Goal: Task Accomplishment & Management: Complete application form

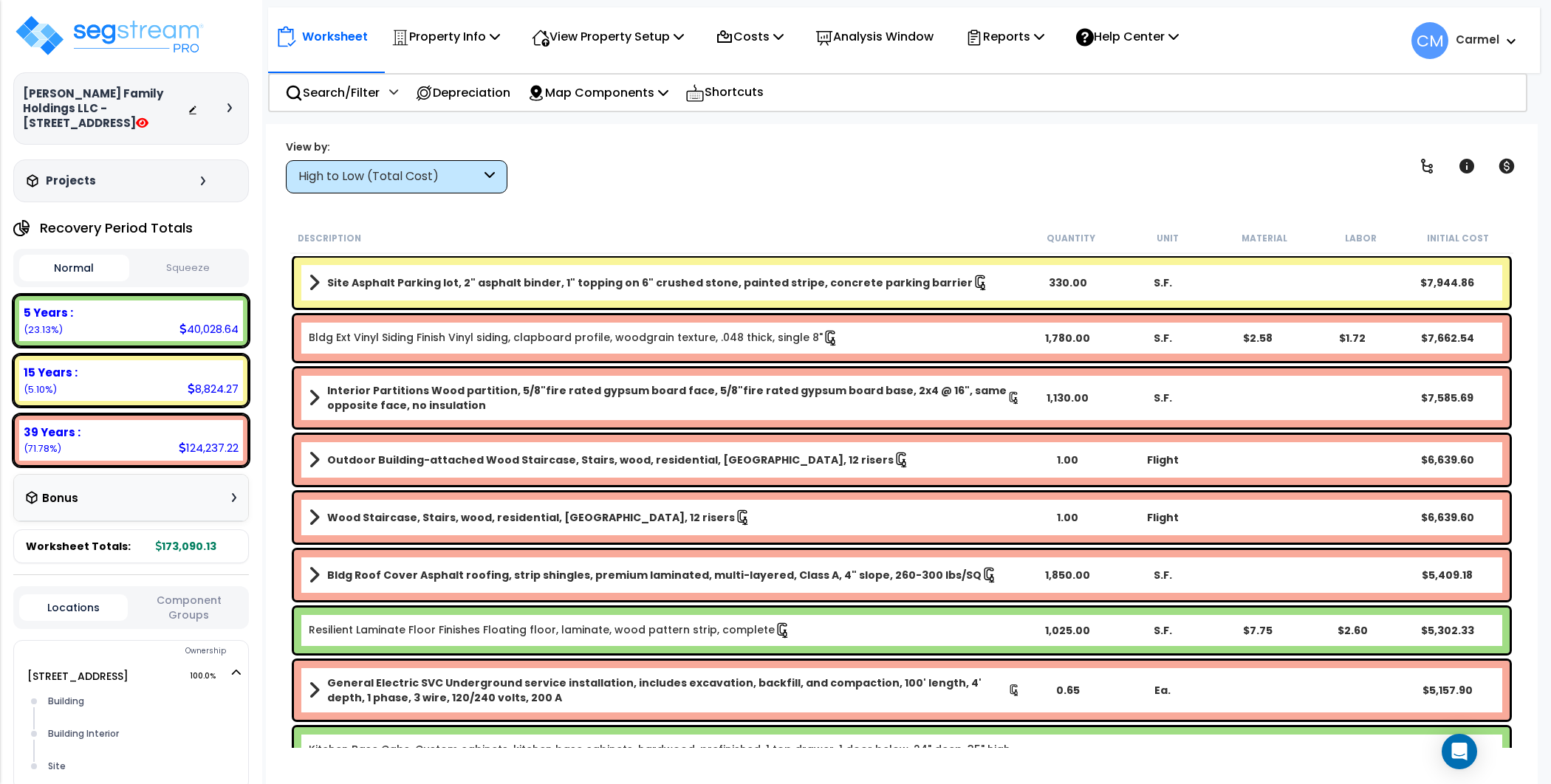
click at [230, 107] on div at bounding box center [212, 108] width 51 height 15
click at [229, 103] on icon at bounding box center [229, 107] width 4 height 9
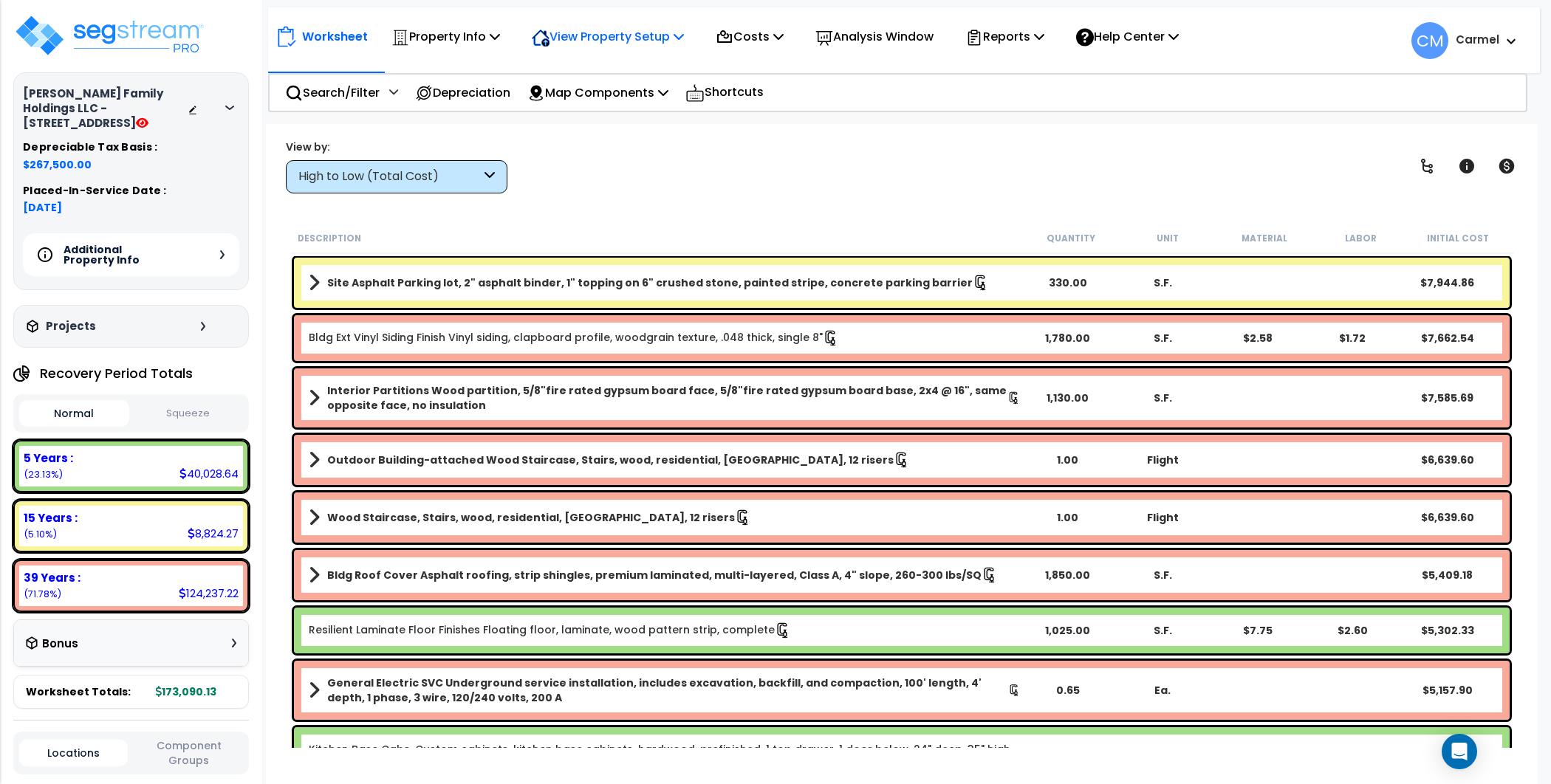
click at [640, 28] on p "View Property Setup" at bounding box center [607, 37] width 152 height 20
click at [637, 97] on link "View Questionnaire" at bounding box center [598, 101] width 147 height 29
click at [210, 234] on div "Additional Property Info" at bounding box center [131, 255] width 217 height 43
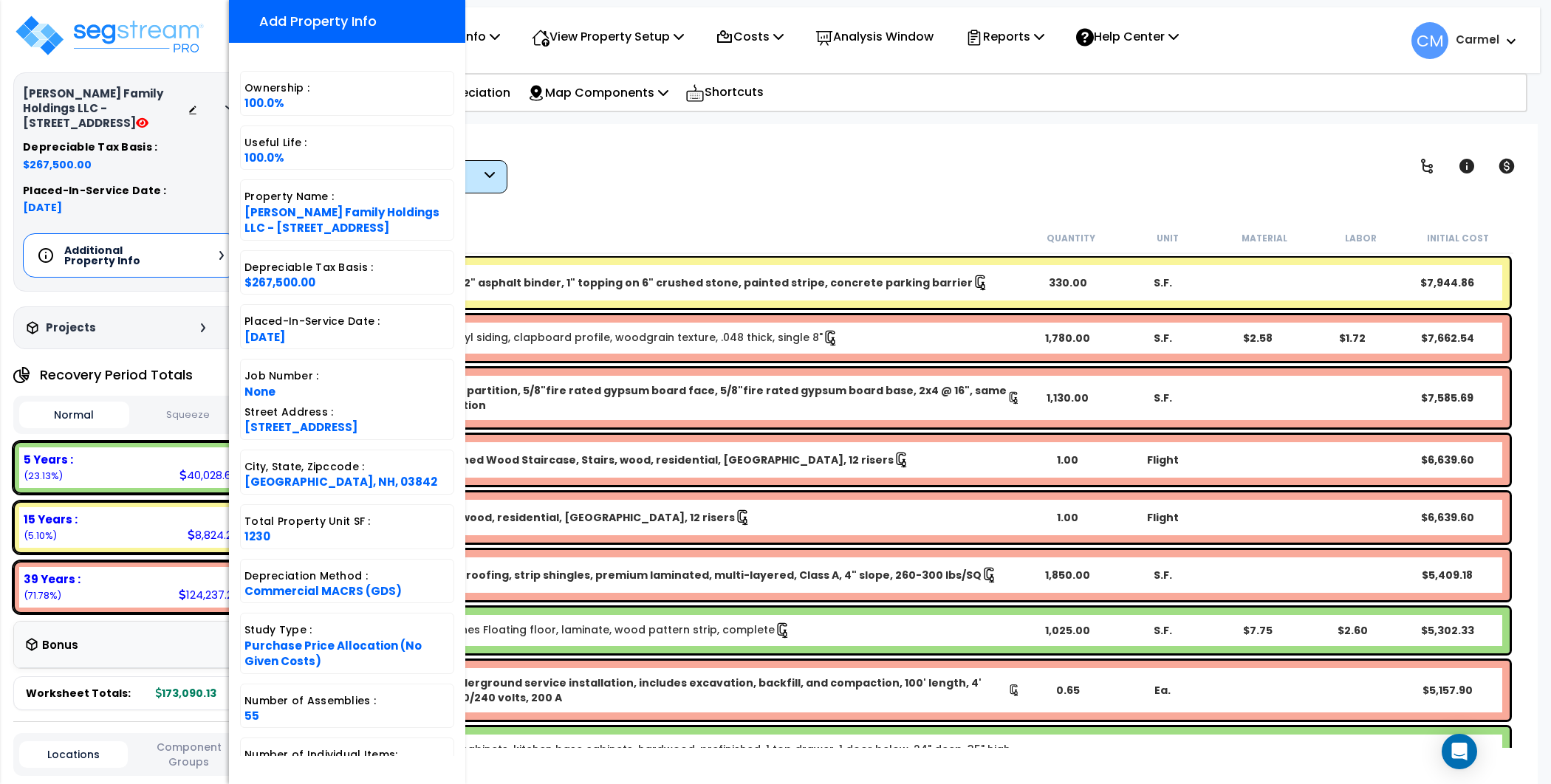
click at [908, 168] on div "View by: High to Low (Total Cost) High to Low (Total Cost)" at bounding box center [902, 166] width 1242 height 55
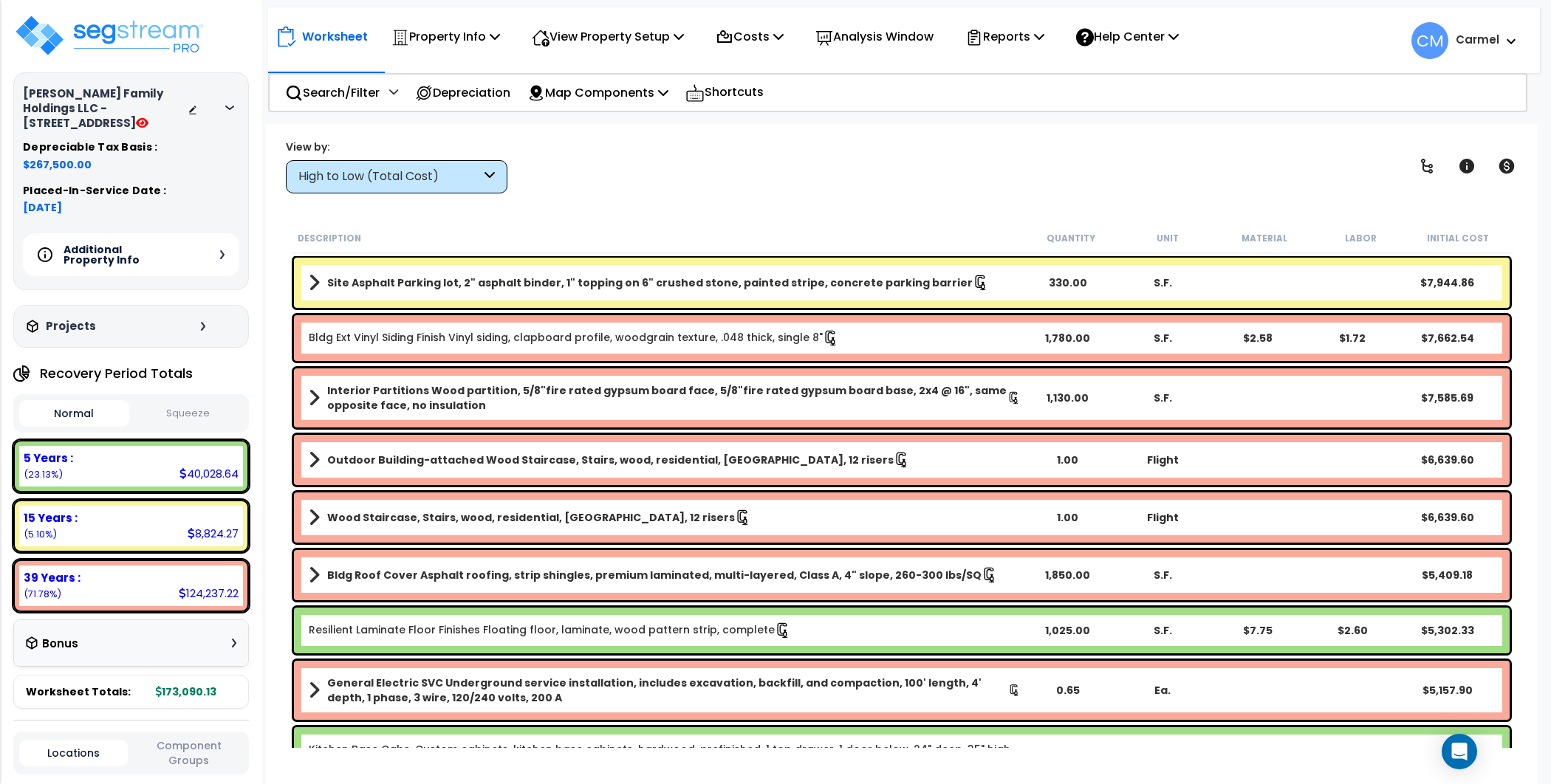
click at [379, 174] on div "High to Low (Total Cost)" at bounding box center [389, 177] width 182 height 17
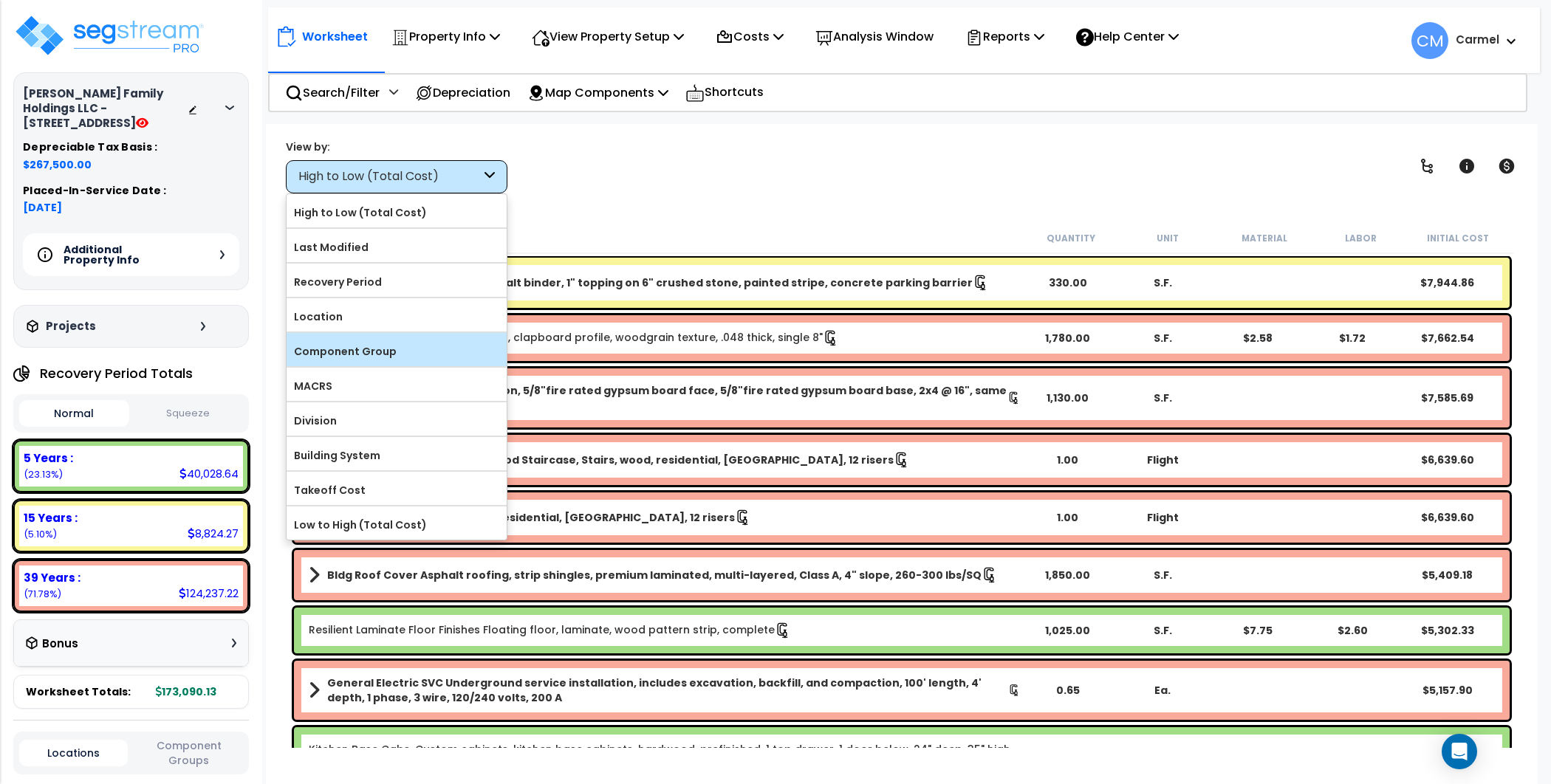
click at [453, 345] on label "Component Group" at bounding box center [397, 351] width 220 height 22
click at [0, 0] on input "Component Group" at bounding box center [0, 0] width 0 height 0
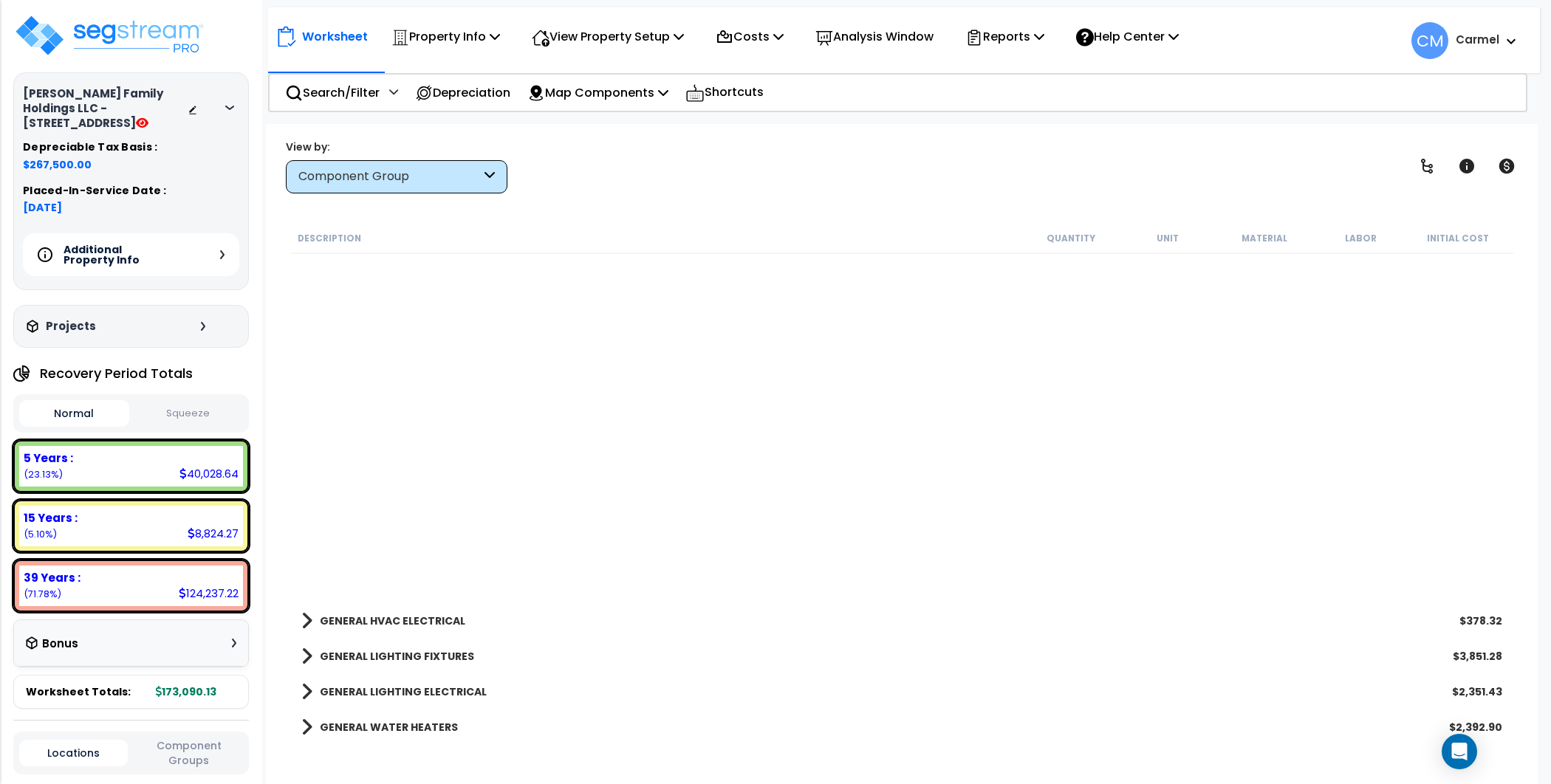
scroll to position [1182, 0]
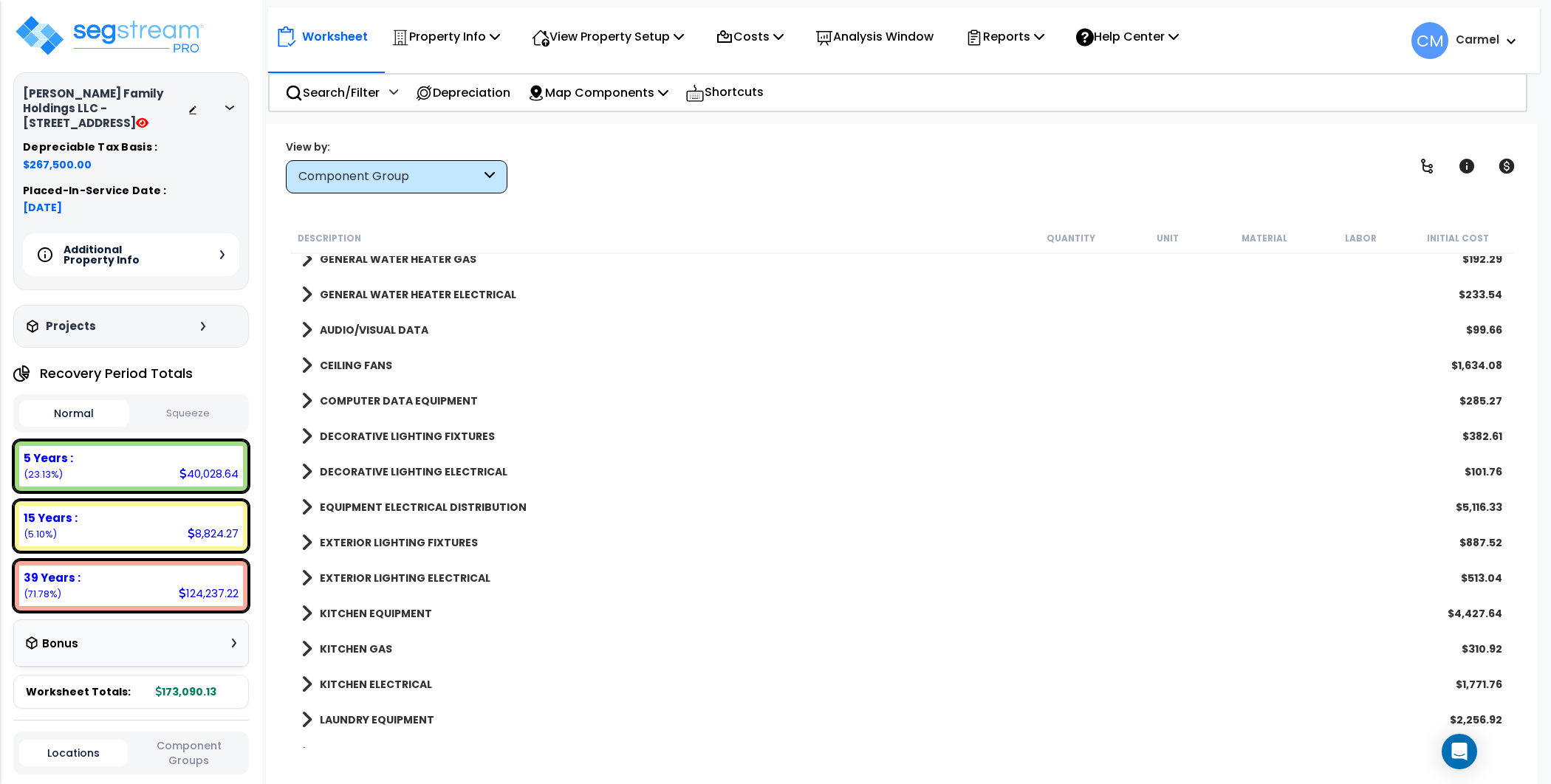
click at [417, 169] on div "Component Group" at bounding box center [389, 177] width 182 height 17
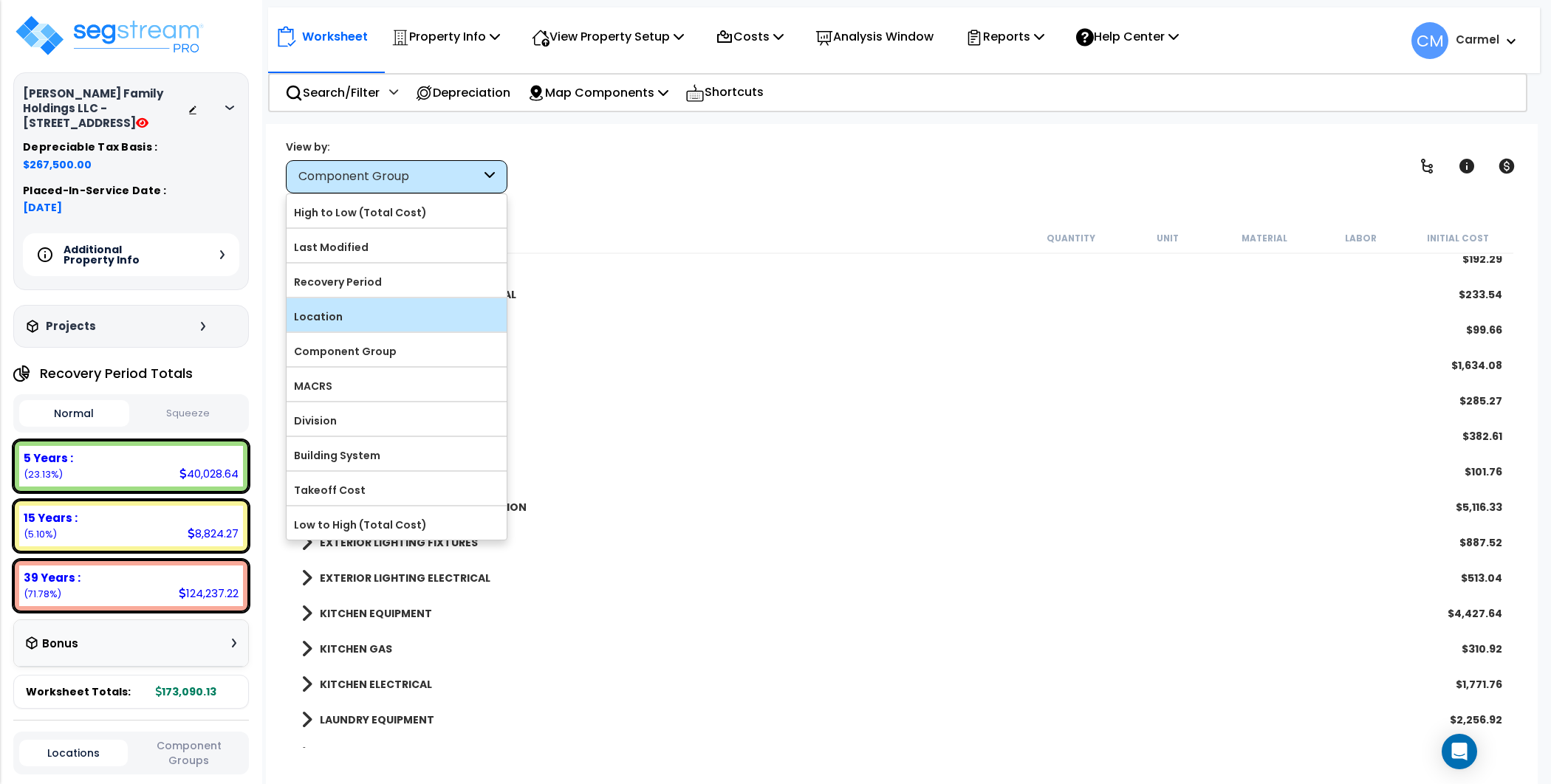
click at [397, 316] on label "Location" at bounding box center [397, 316] width 220 height 22
click at [0, 0] on input "Location" at bounding box center [0, 0] width 0 height 0
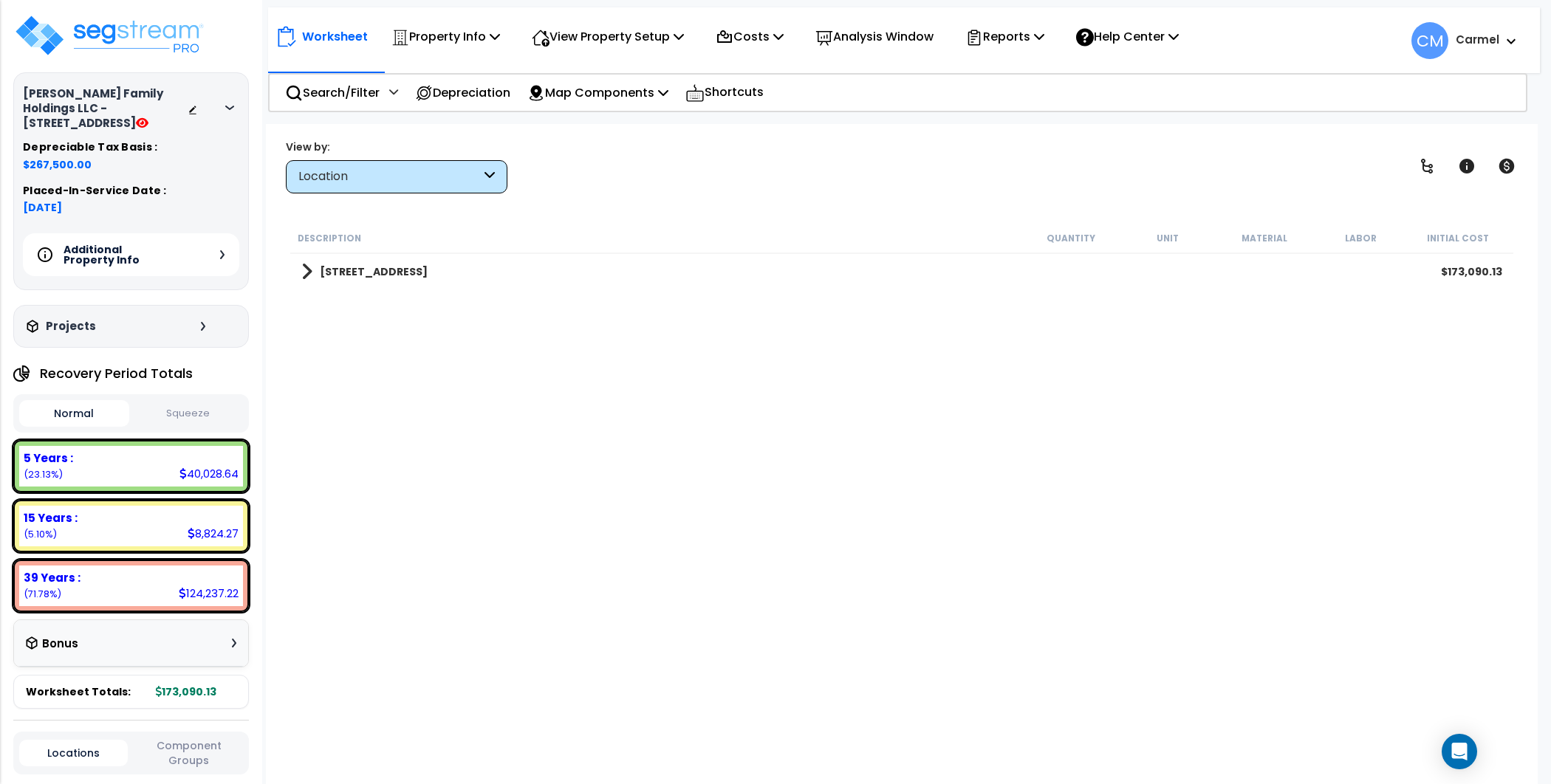
click at [410, 275] on div "9A N St $173,090.13" at bounding box center [901, 272] width 1216 height 36
click at [335, 269] on b "9A N St" at bounding box center [374, 272] width 107 height 15
click at [317, 382] on span at bounding box center [322, 378] width 11 height 20
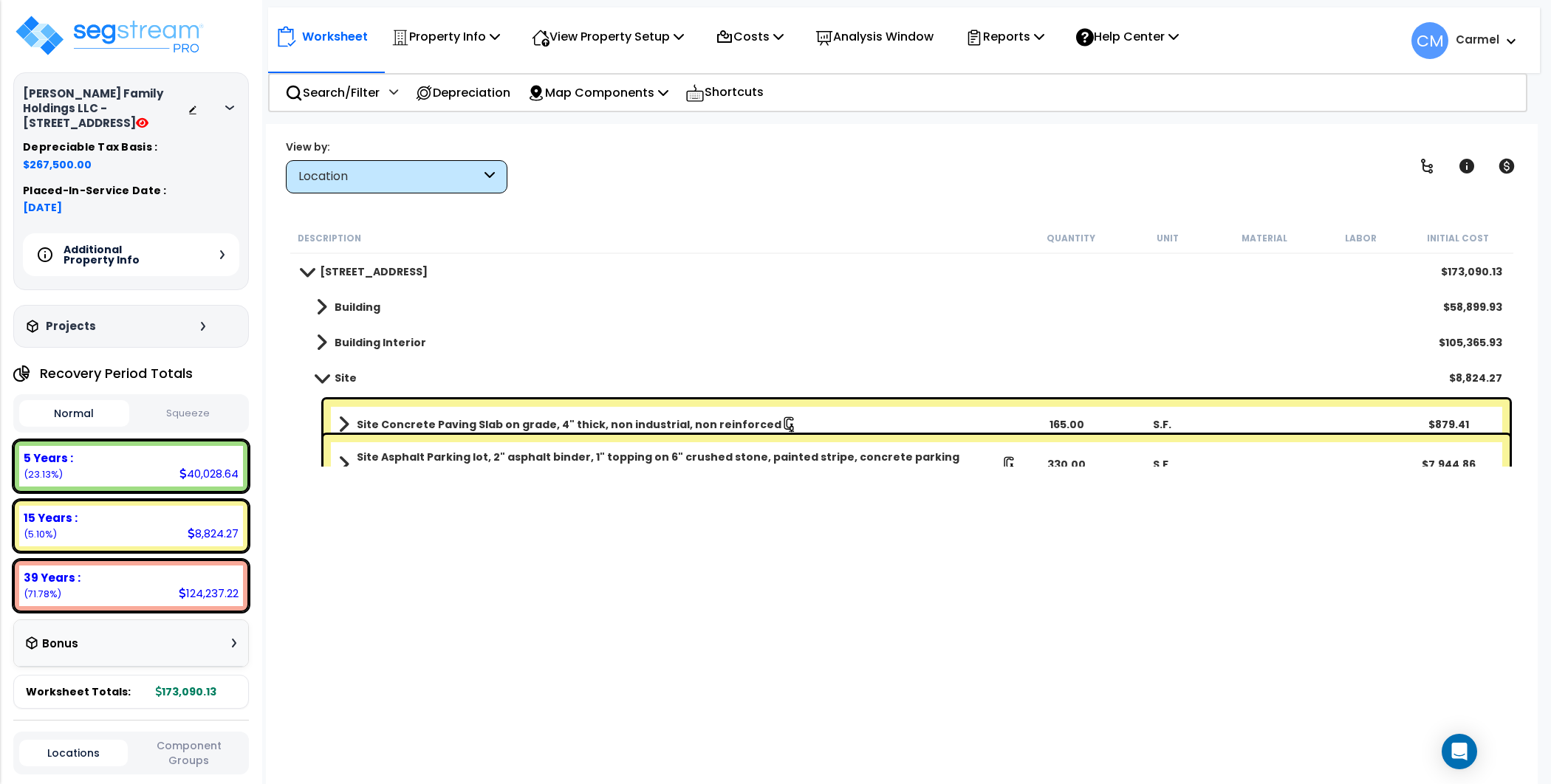
click at [326, 345] on link "Building Interior" at bounding box center [363, 342] width 125 height 20
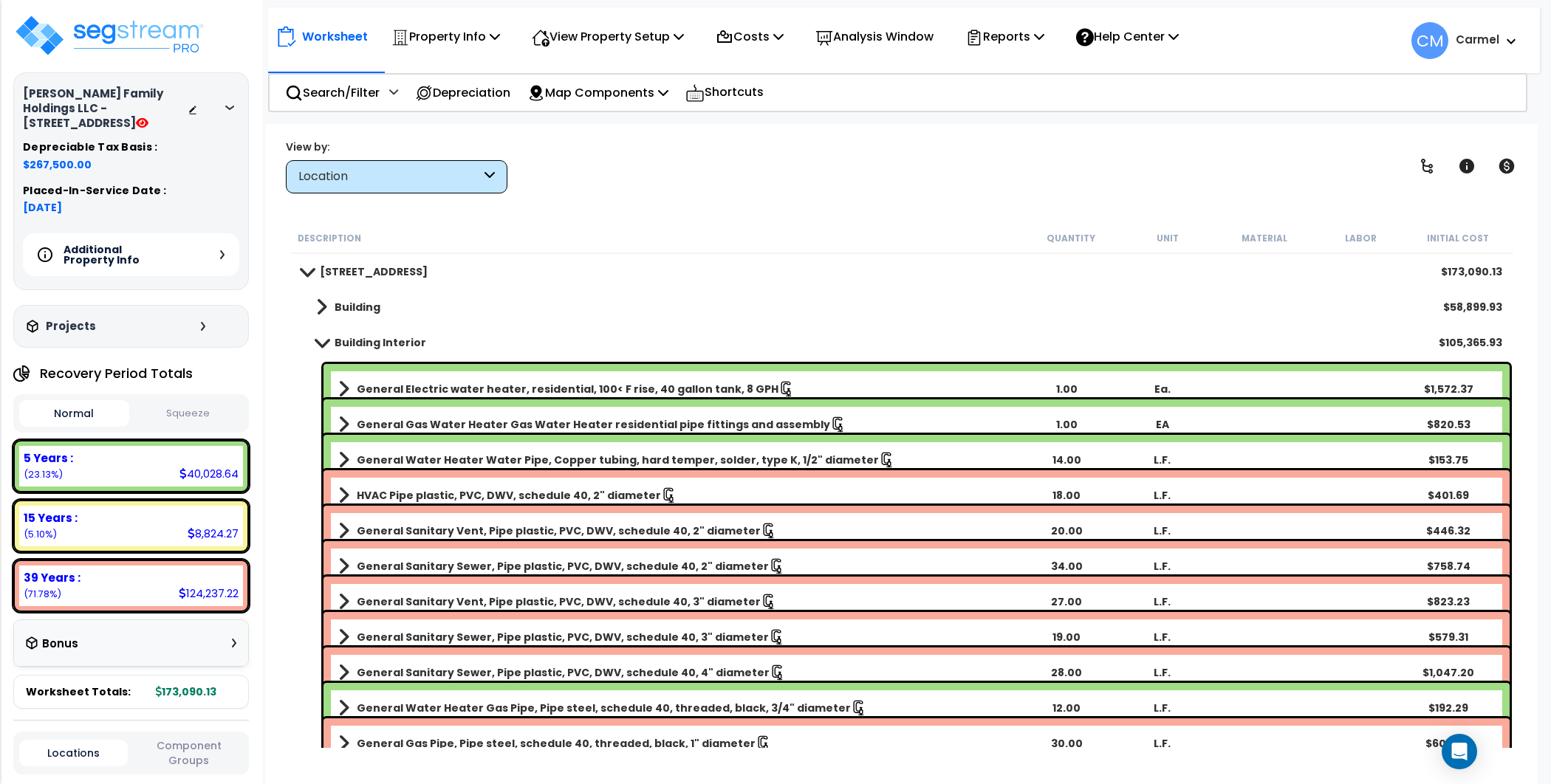
click at [326, 345] on span at bounding box center [322, 343] width 20 height 11
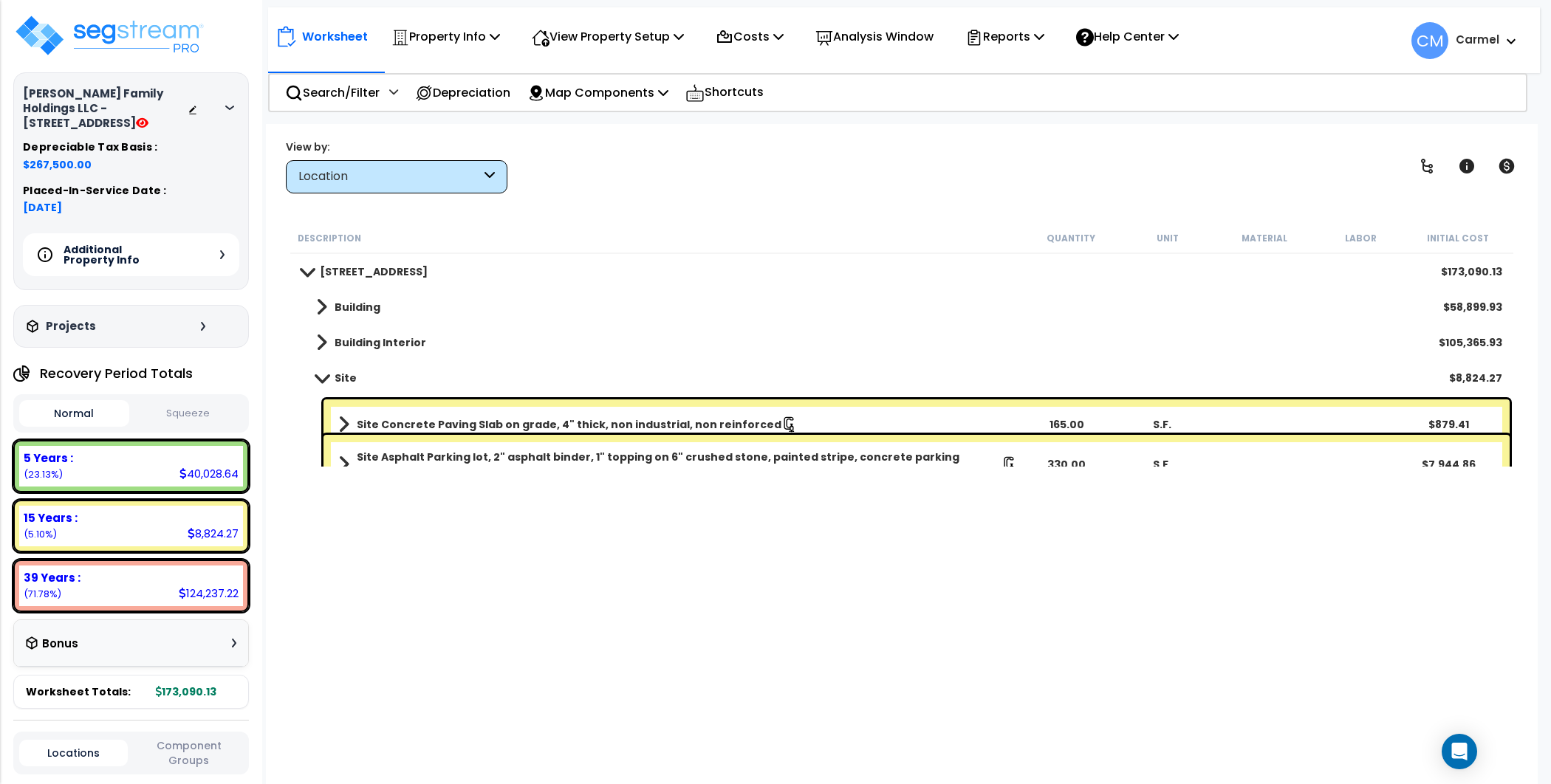
click at [322, 385] on link "Site" at bounding box center [329, 378] width 55 height 20
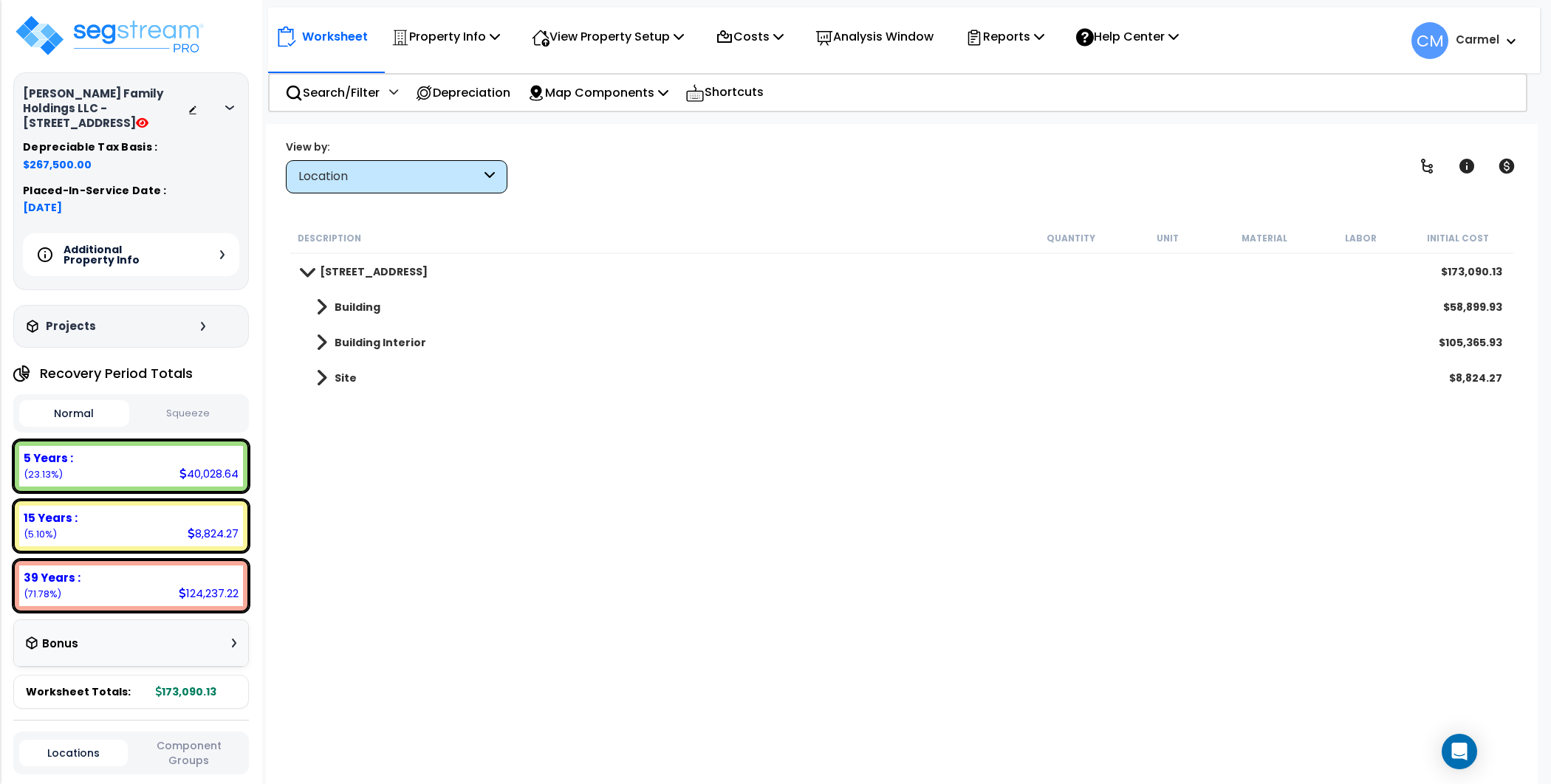
click at [322, 385] on span at bounding box center [322, 378] width 11 height 20
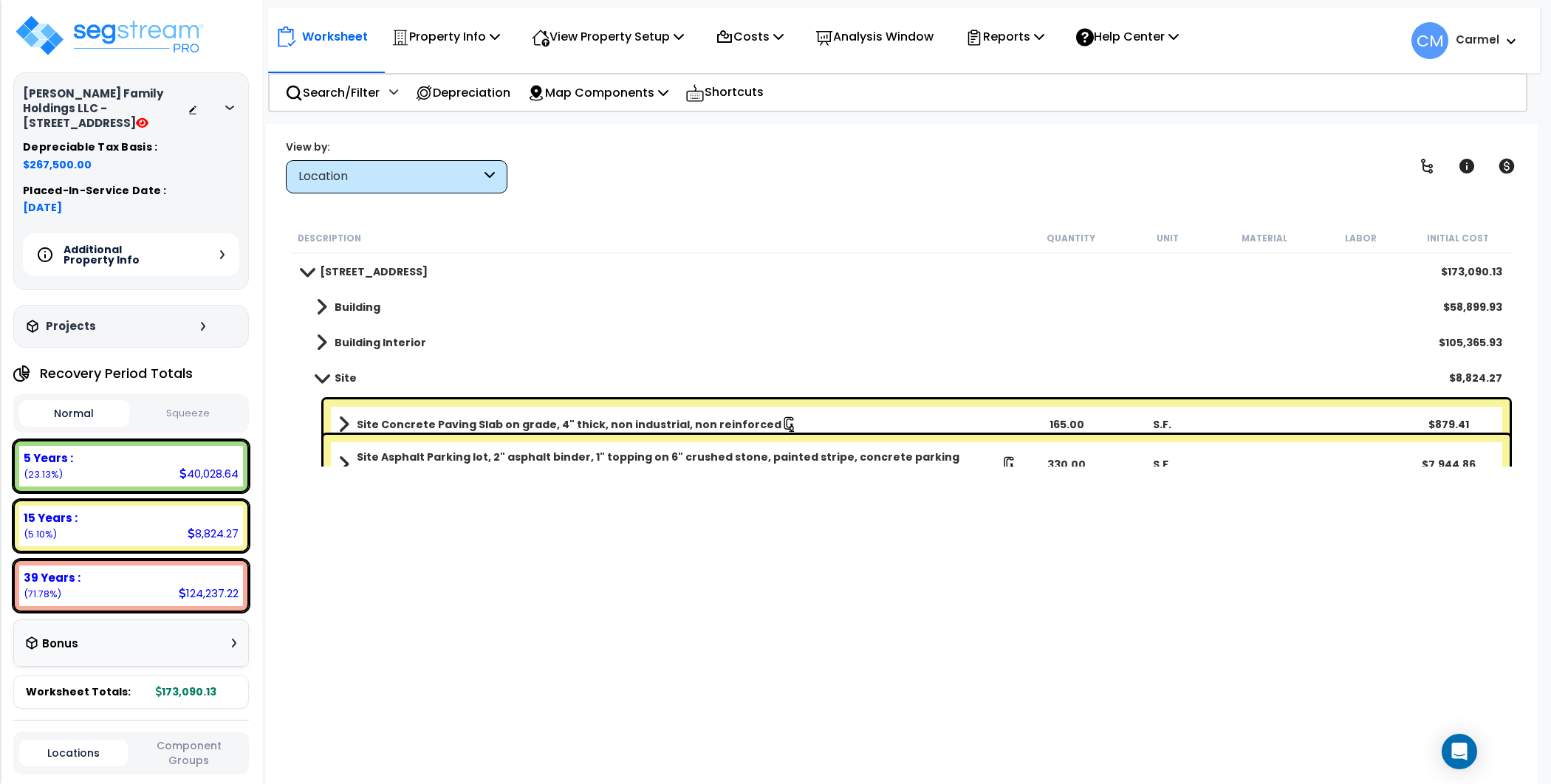
click at [320, 330] on div "Building Interior $105,365.93" at bounding box center [901, 343] width 1216 height 36
click at [321, 338] on span at bounding box center [322, 342] width 11 height 20
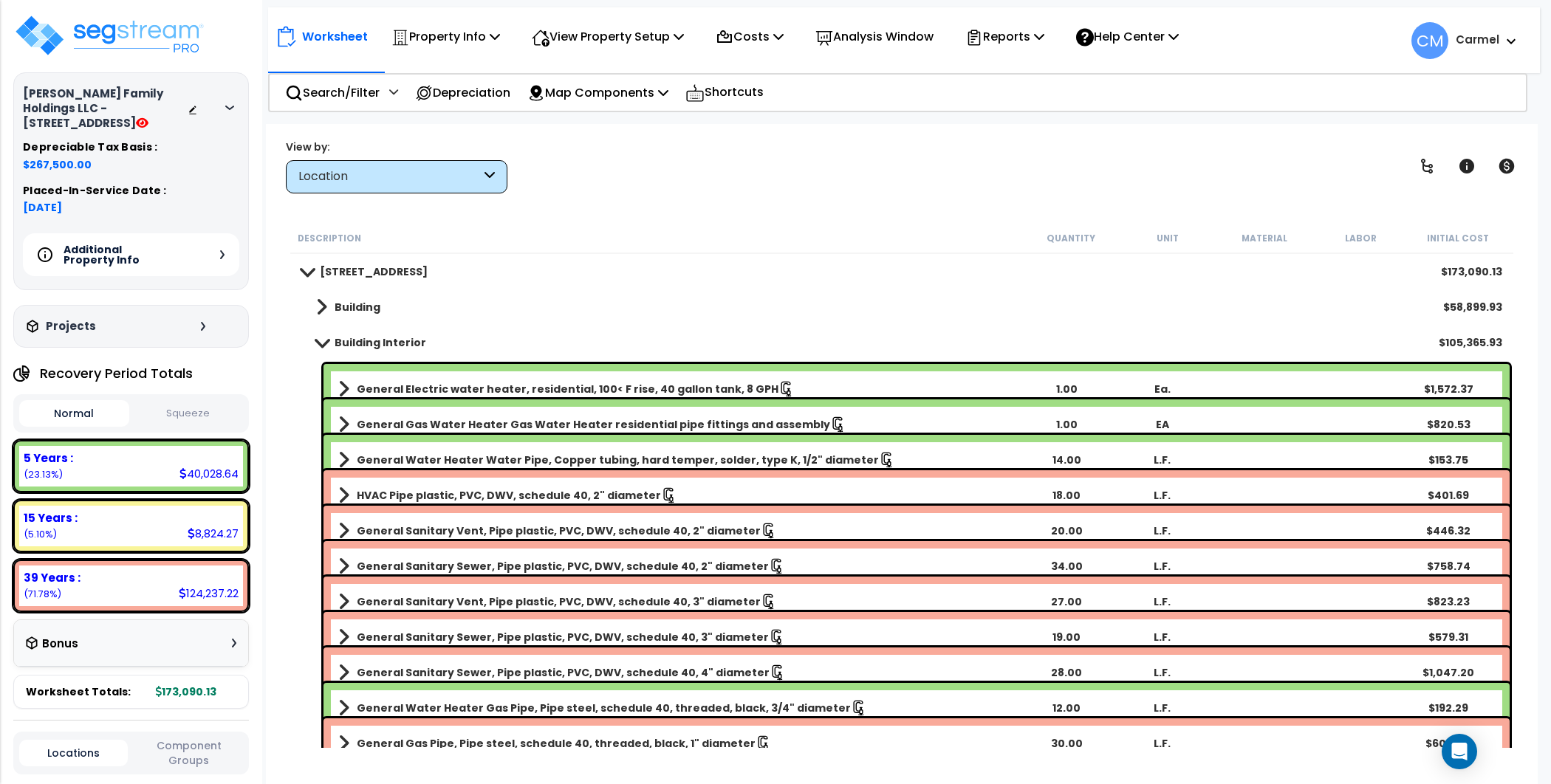
click at [328, 332] on link "Building Interior" at bounding box center [363, 342] width 125 height 20
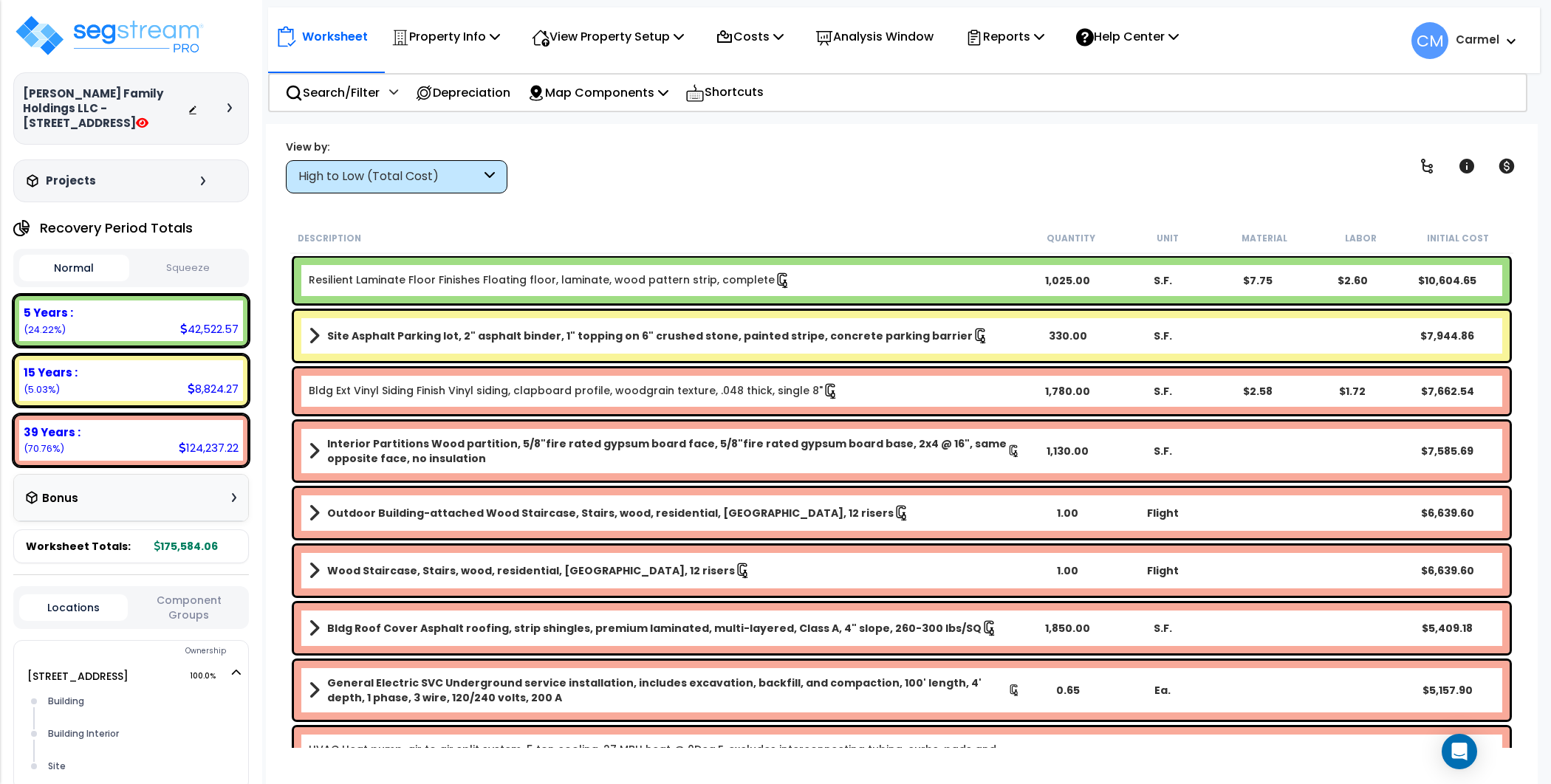
click at [222, 111] on div at bounding box center [212, 108] width 51 height 15
click at [229, 107] on icon at bounding box center [229, 107] width 4 height 9
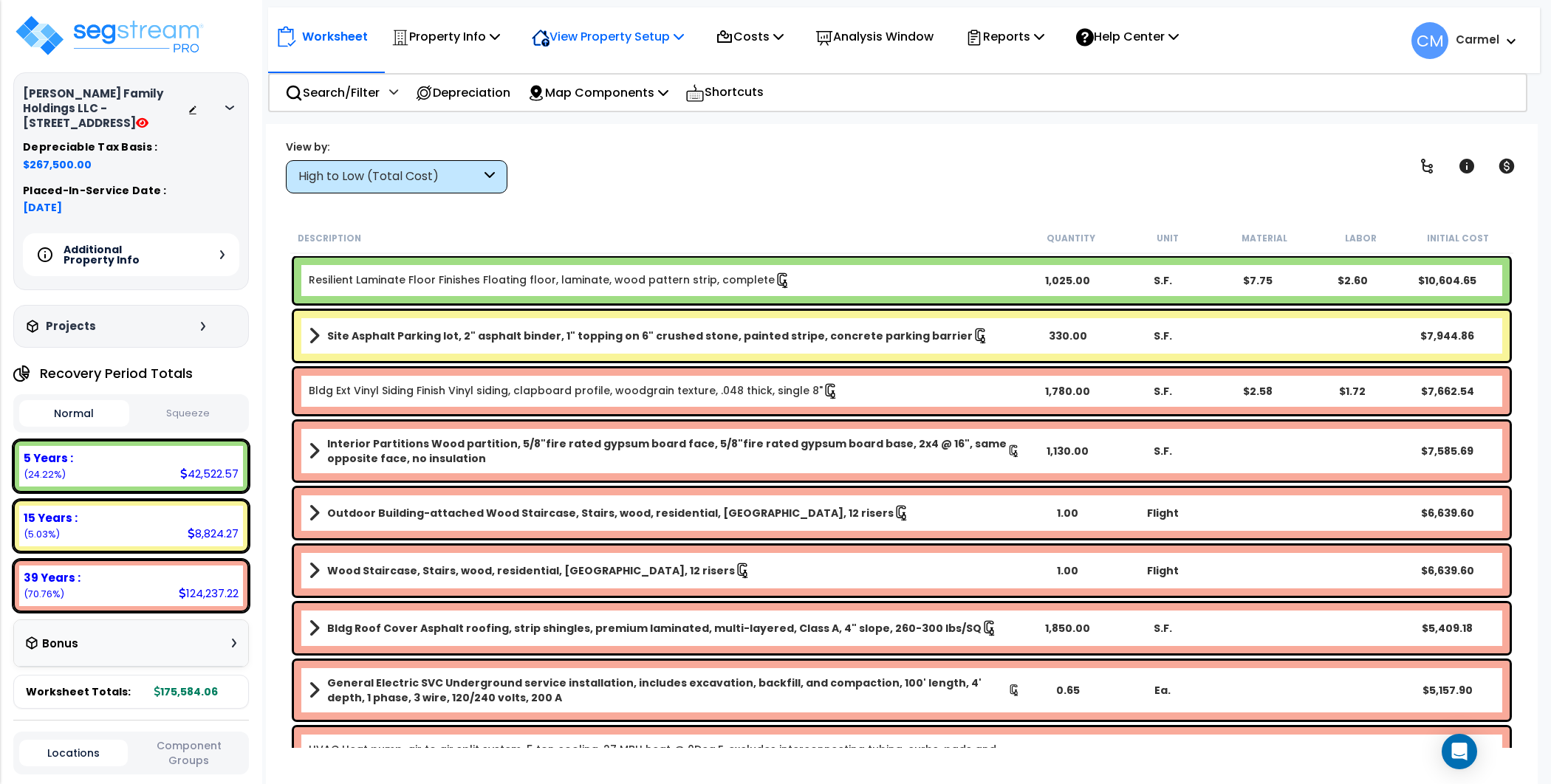
click at [656, 34] on p "View Property Setup" at bounding box center [607, 37] width 152 height 20
click at [631, 97] on link "View Questionnaire" at bounding box center [598, 101] width 147 height 29
click at [350, 173] on div "High to Low (Total Cost)" at bounding box center [389, 177] width 182 height 17
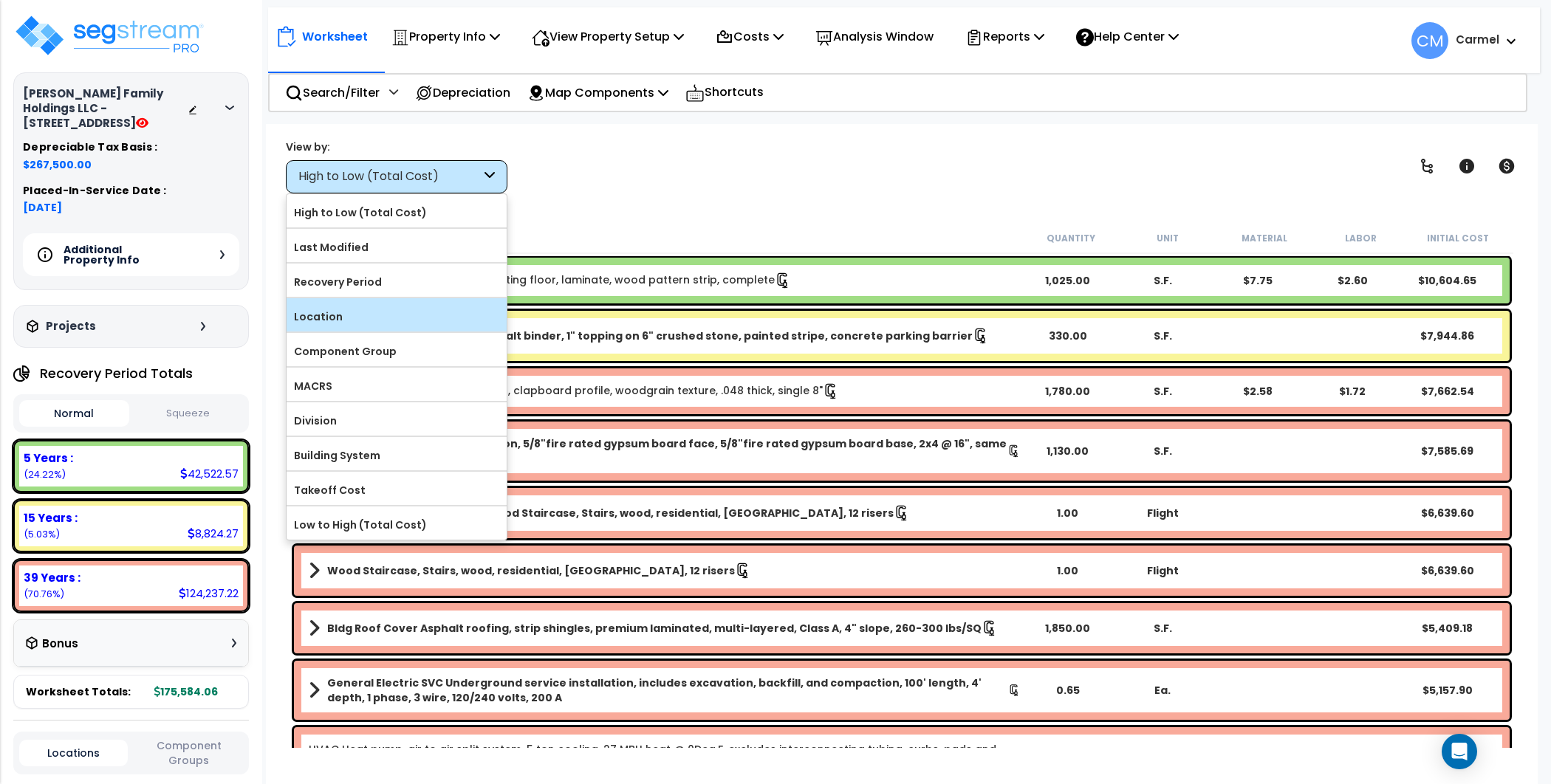
click at [366, 314] on label "Location" at bounding box center [397, 316] width 220 height 22
click at [0, 0] on input "Location" at bounding box center [0, 0] width 0 height 0
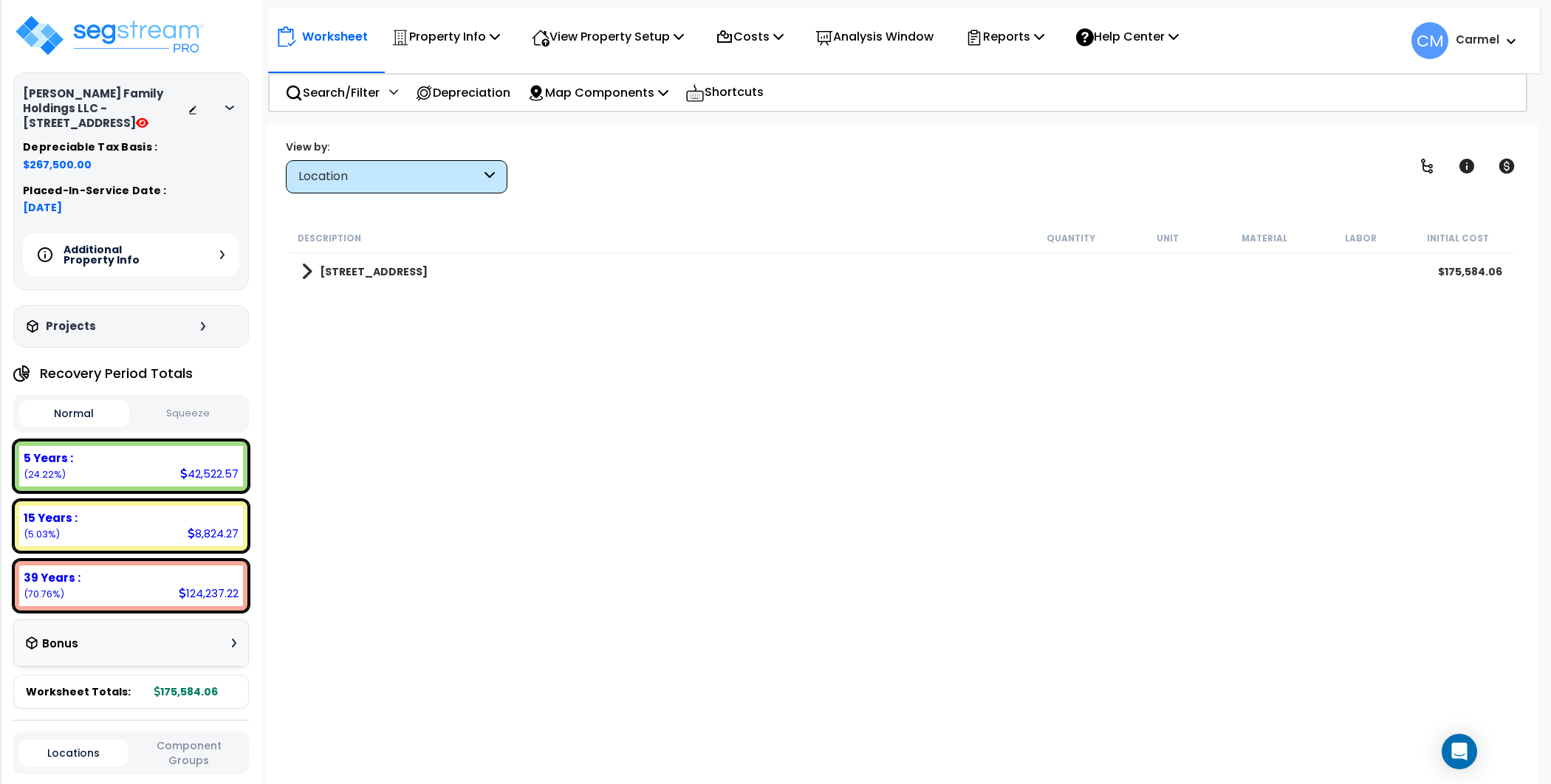
click at [308, 281] on span at bounding box center [307, 271] width 11 height 20
click at [318, 370] on span at bounding box center [322, 378] width 11 height 20
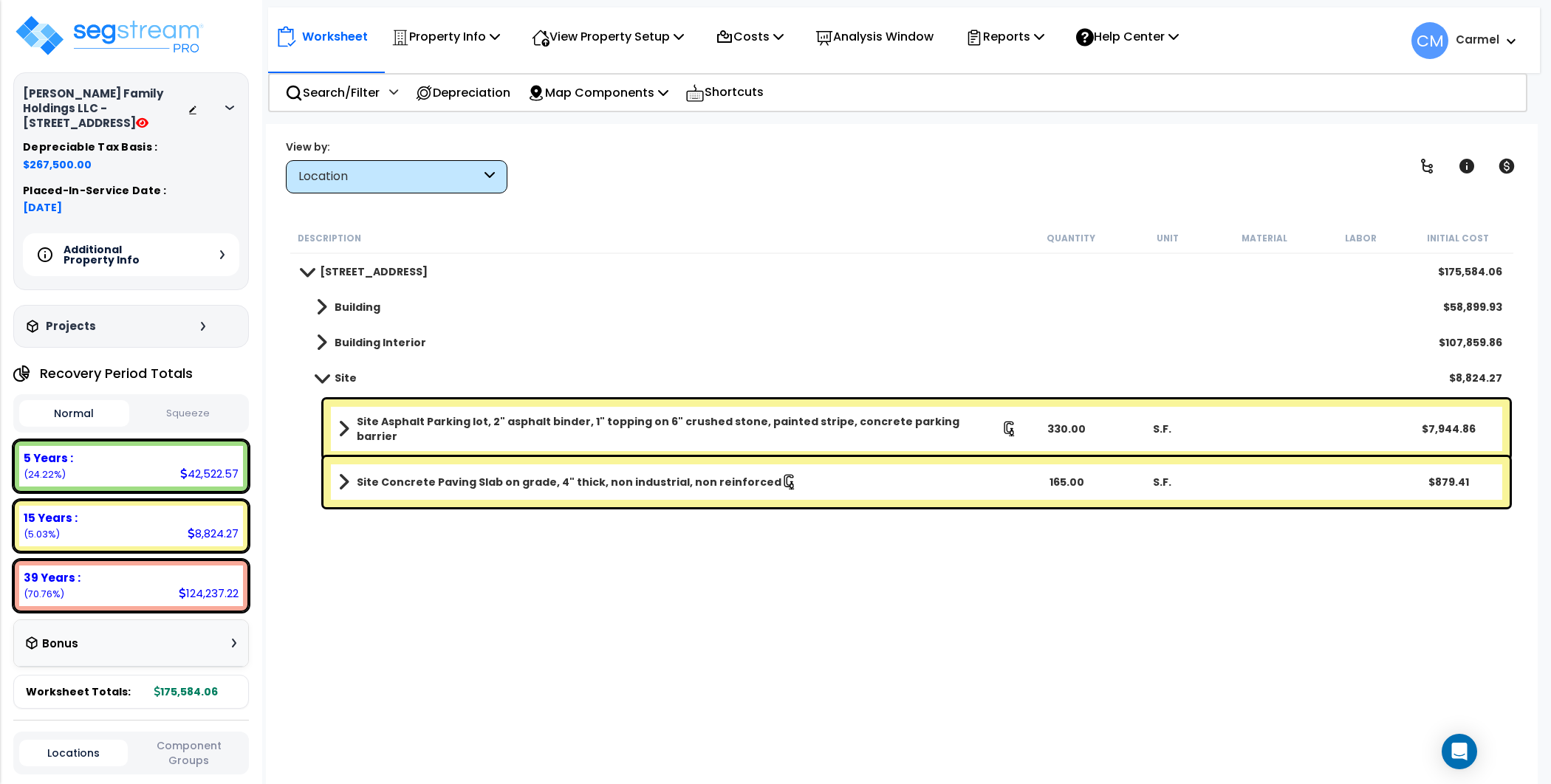
click at [318, 317] on span at bounding box center [322, 307] width 11 height 20
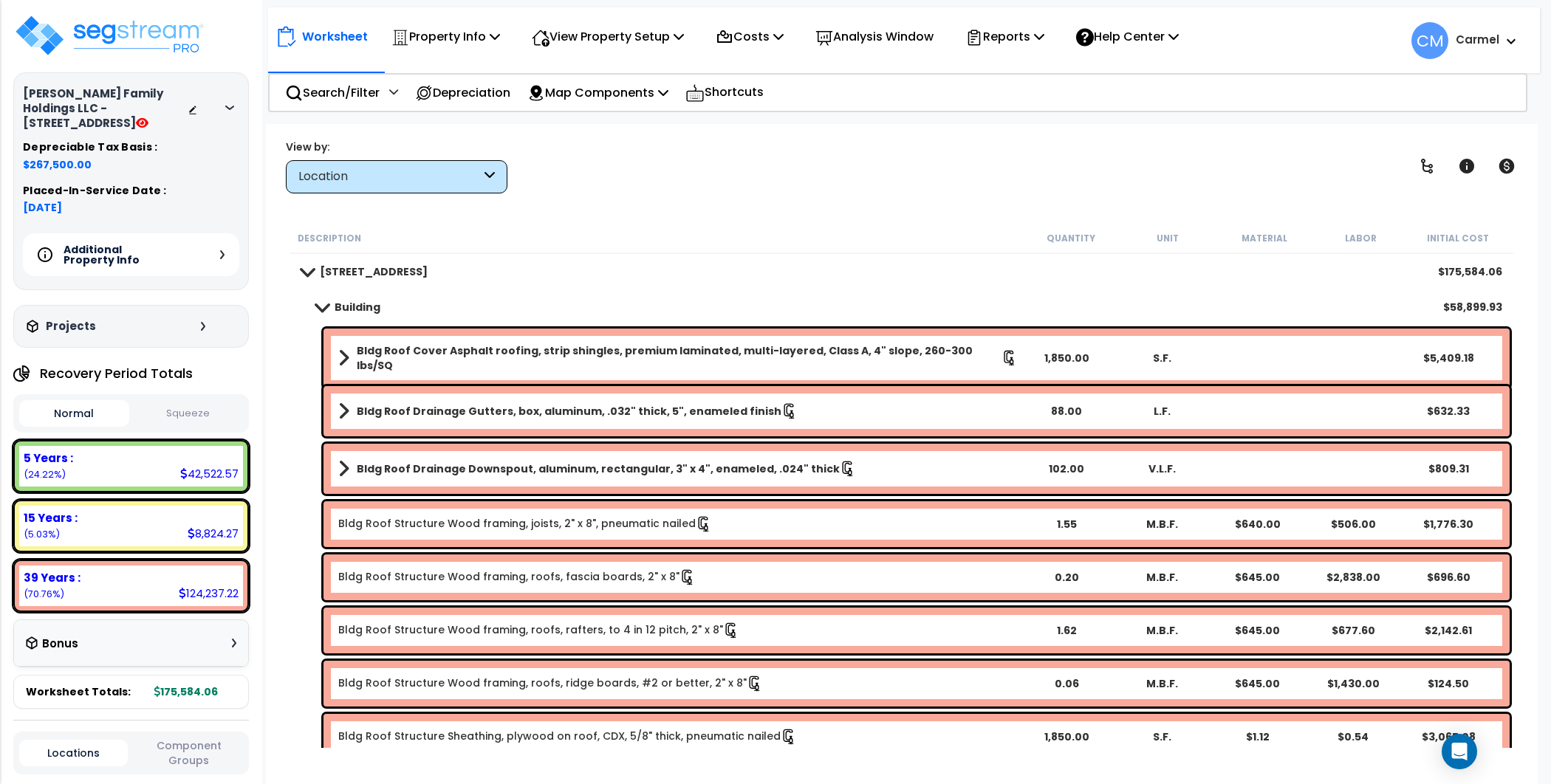
click at [318, 317] on div "Building $58,899.93" at bounding box center [901, 308] width 1216 height 36
click at [319, 319] on div "Building $58,899.93" at bounding box center [901, 308] width 1216 height 36
click at [316, 292] on div "Building $58,899.93" at bounding box center [901, 308] width 1216 height 36
click at [326, 313] on link "Building" at bounding box center [340, 307] width 79 height 20
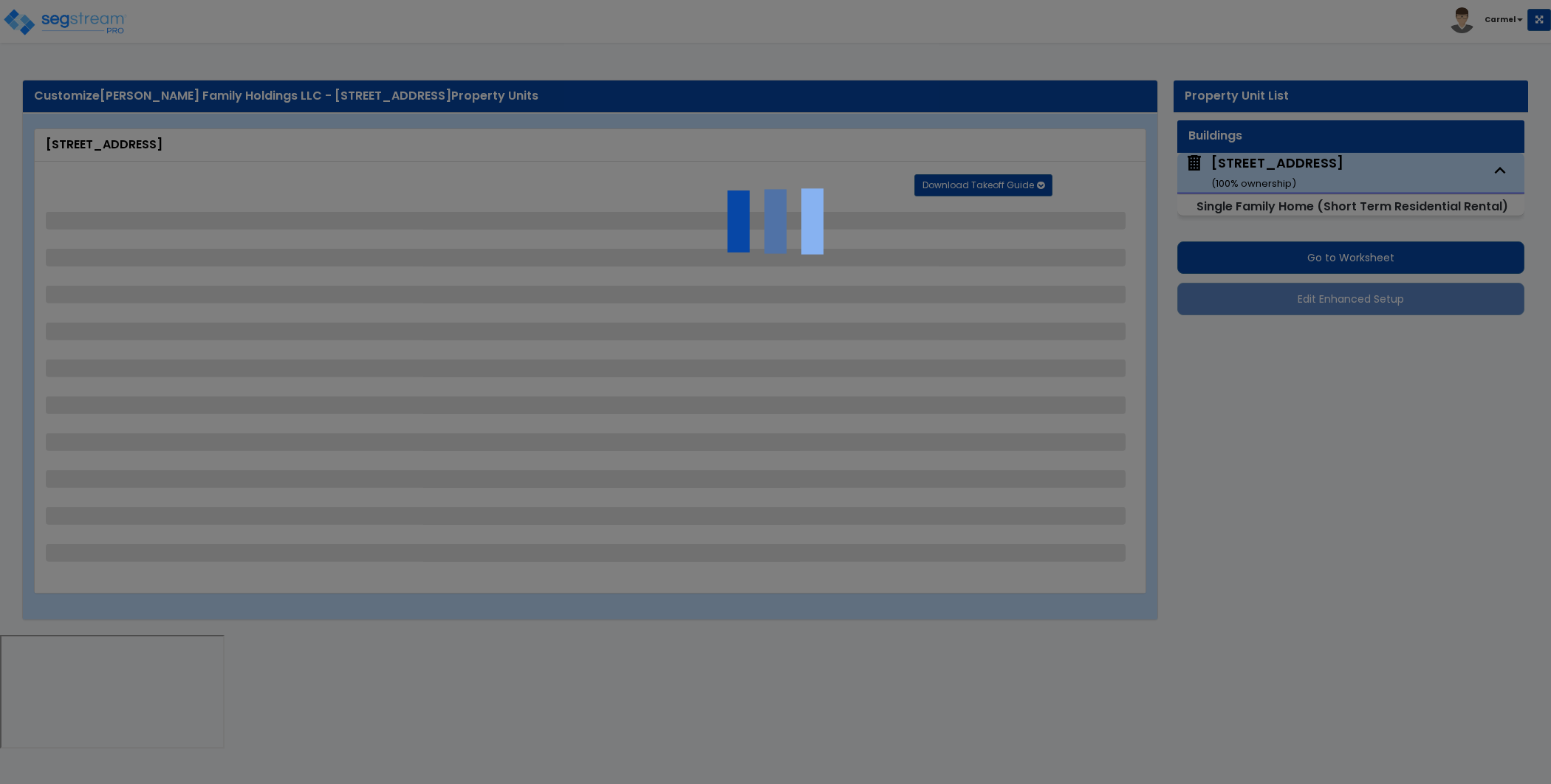
select select "7"
select select "2"
select select "1"
select select "5"
select select "1"
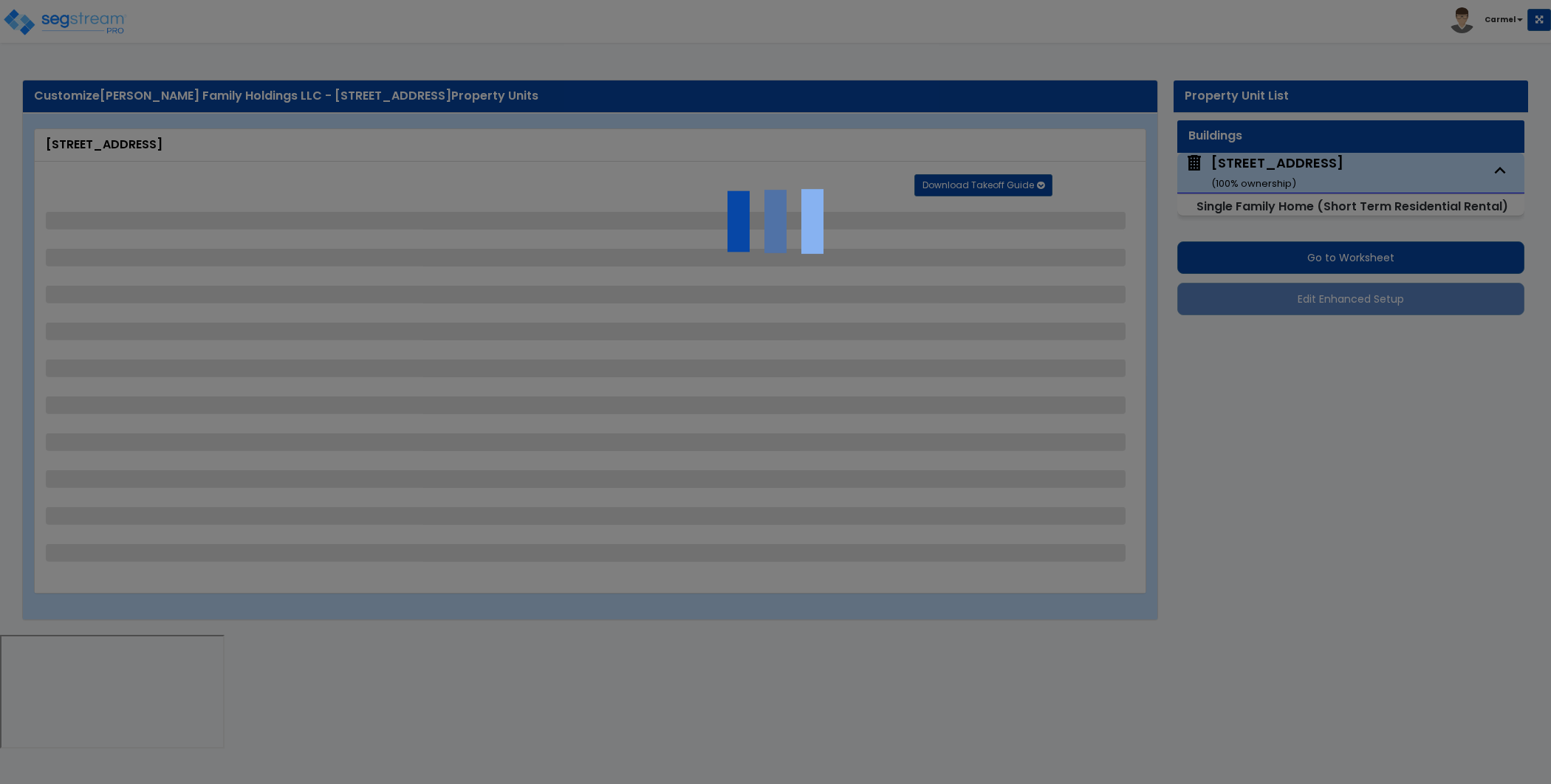
select select "1"
select select "7"
select select "1"
select select "2"
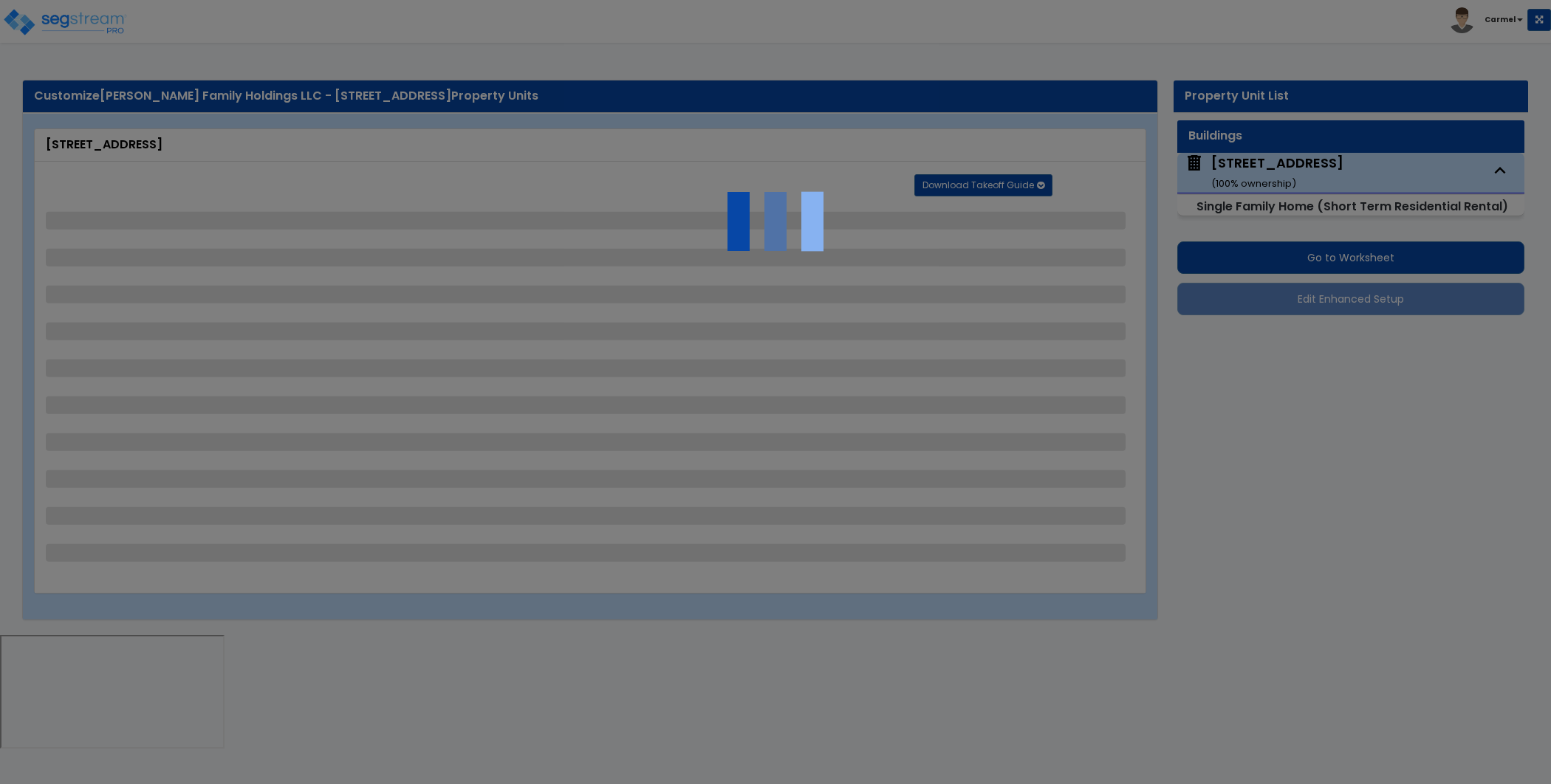
select select "1"
select select "2"
select select "1"
select select "3"
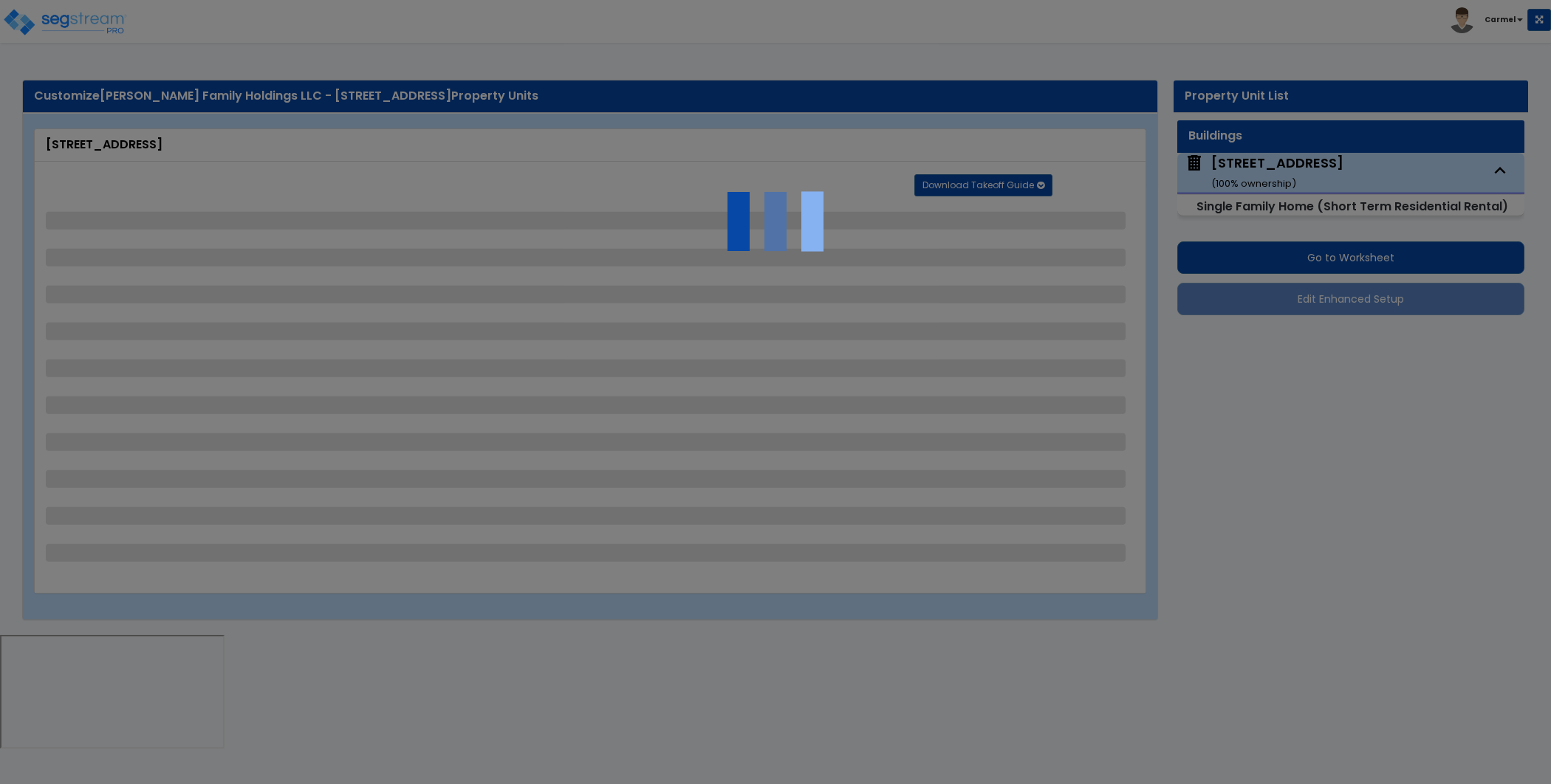
select select "1"
select select "2"
select select "4"
select select "2"
select select "3"
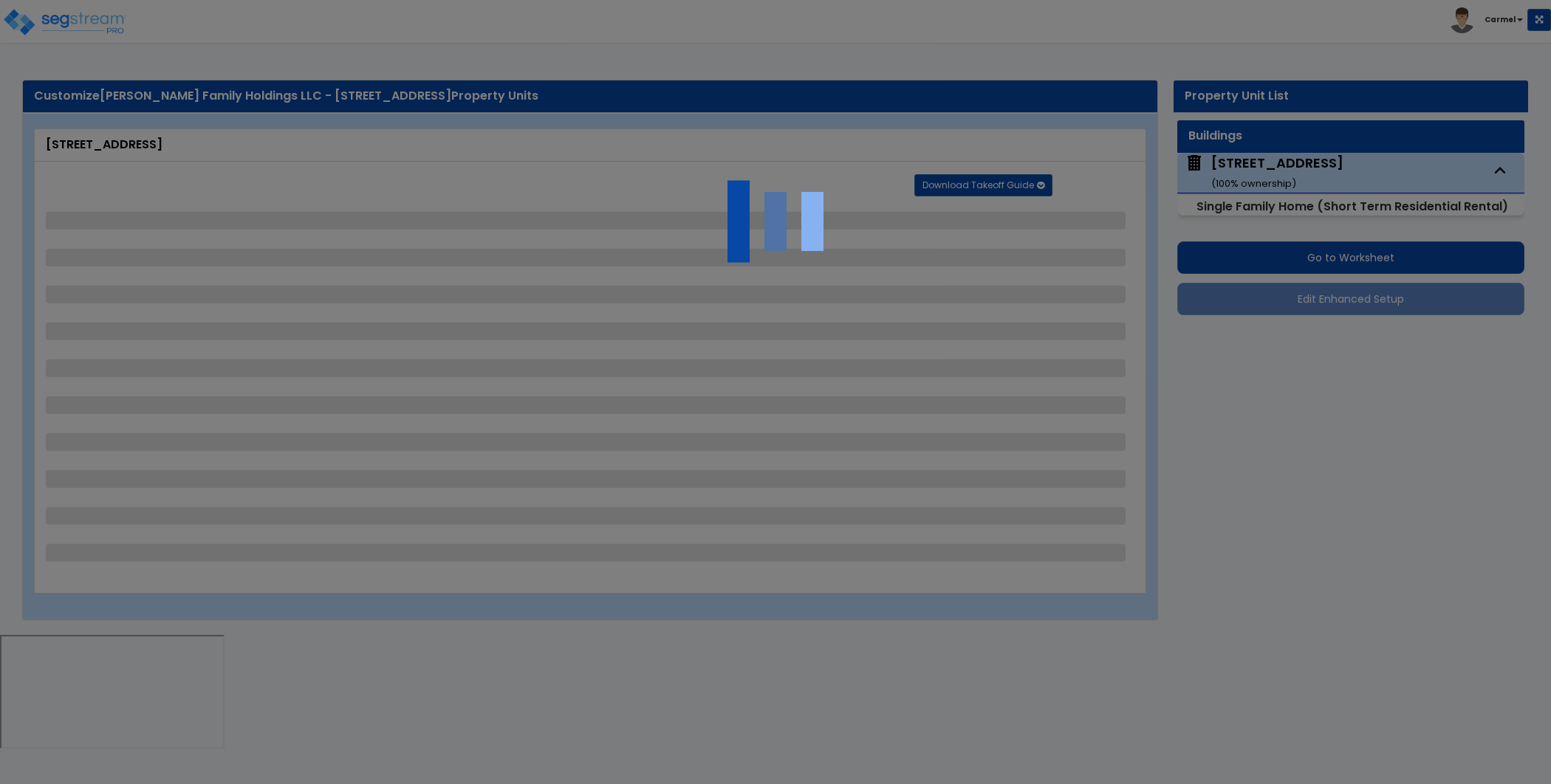
select select "2"
select select "1"
select select "2"
select select "1"
select select "2"
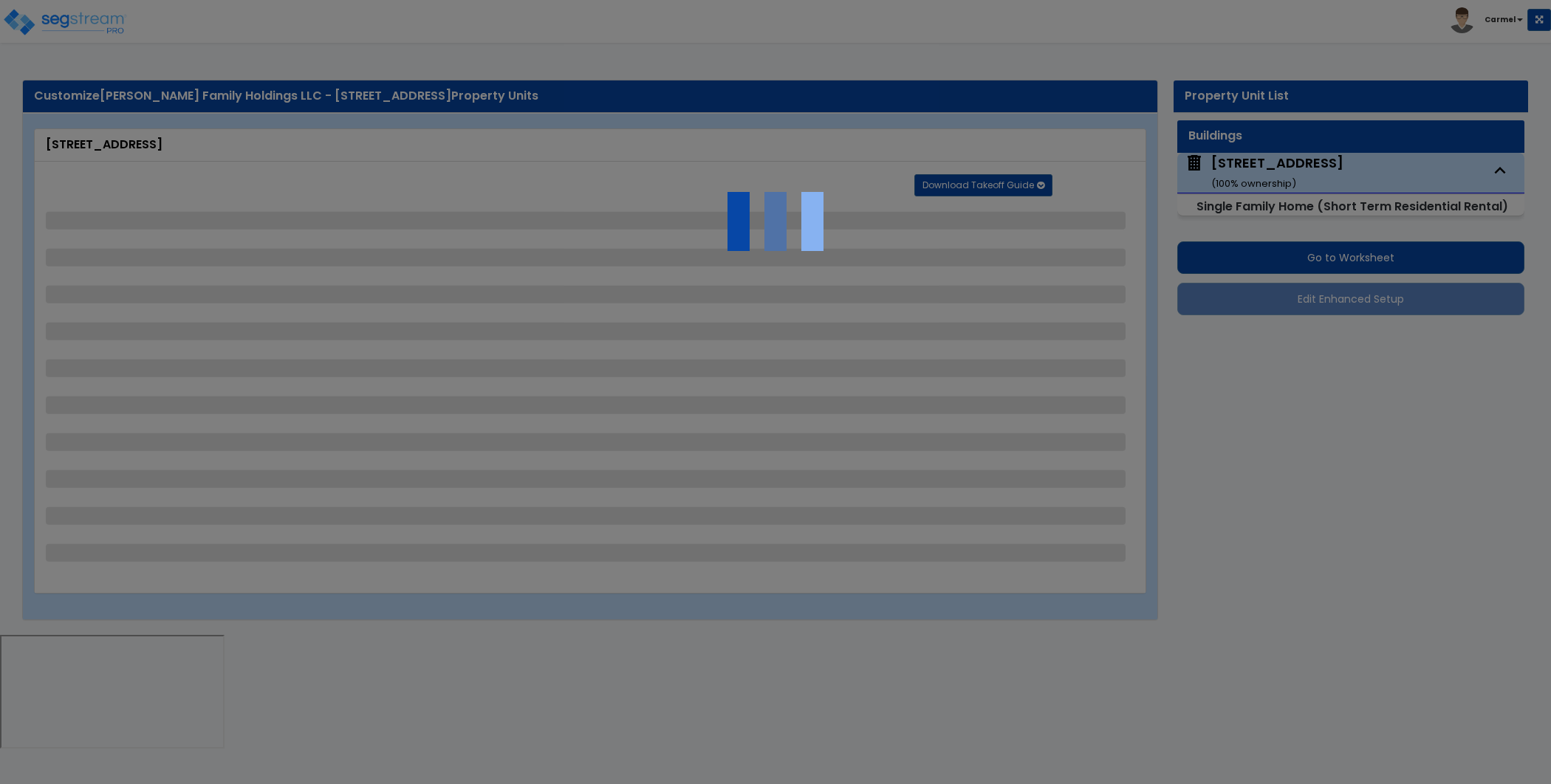
select select "1"
select select "2"
select select "6"
select select "1"
select select "2"
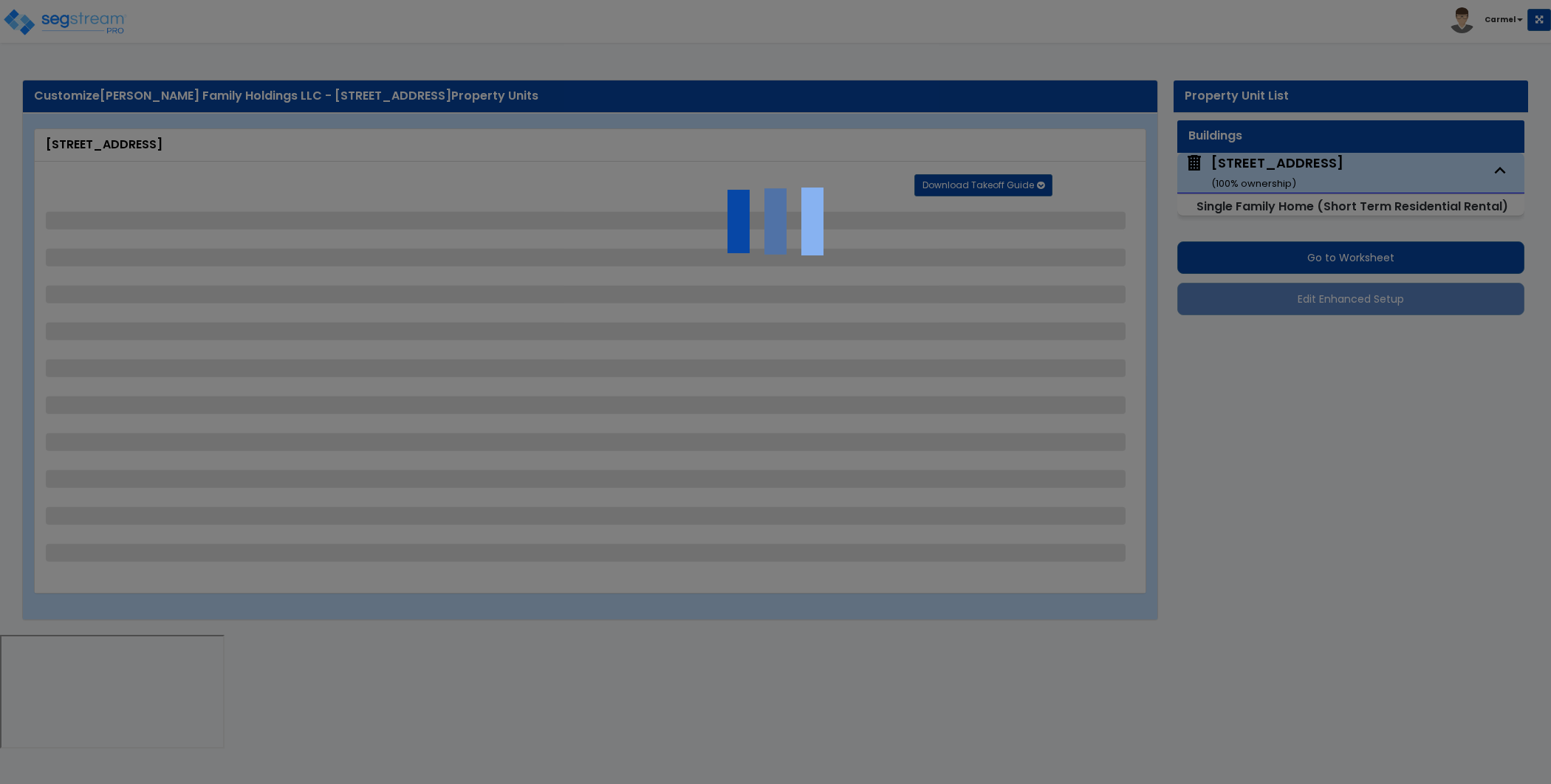
select select "1"
select select "2"
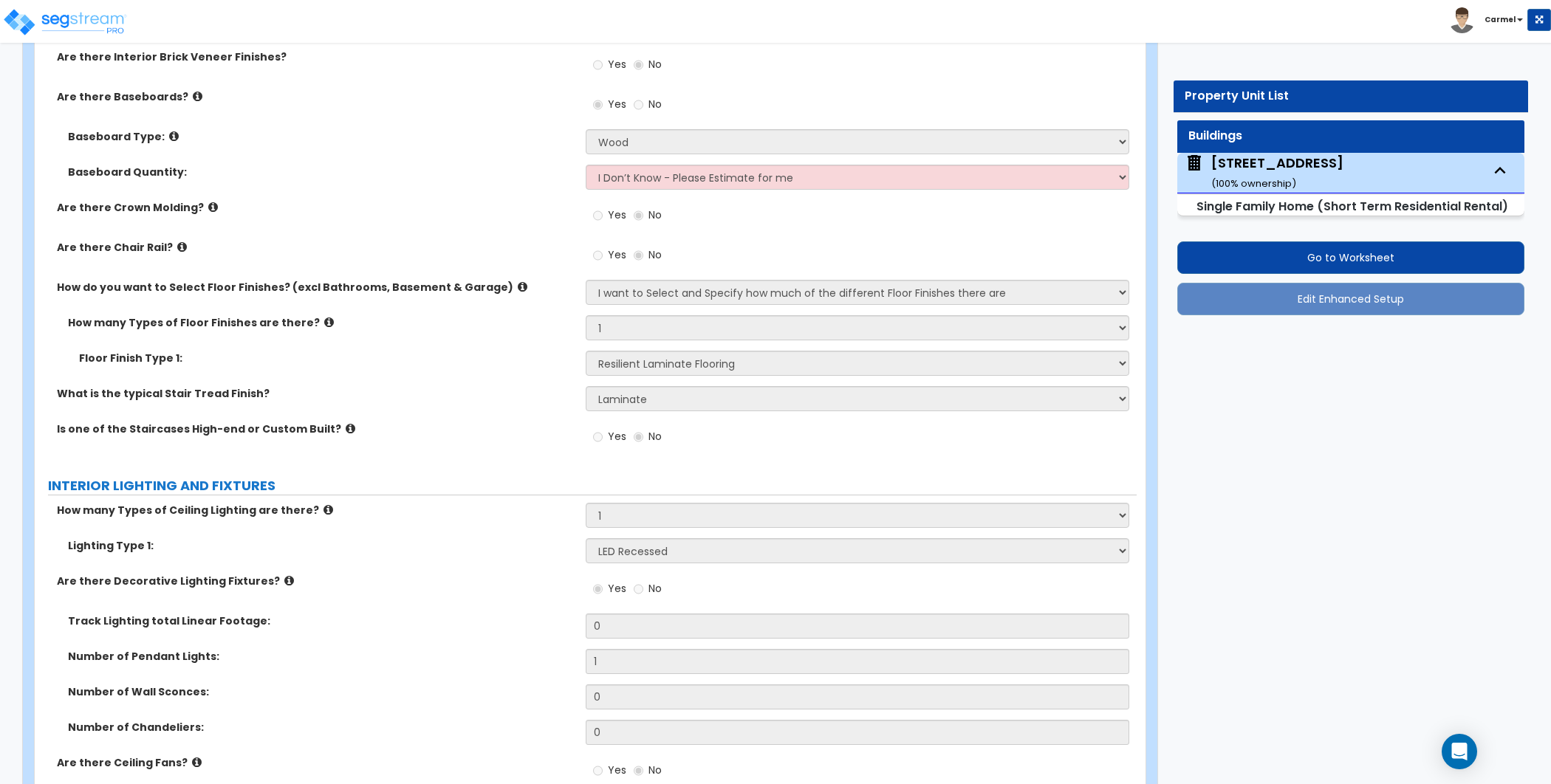
scroll to position [2723, 0]
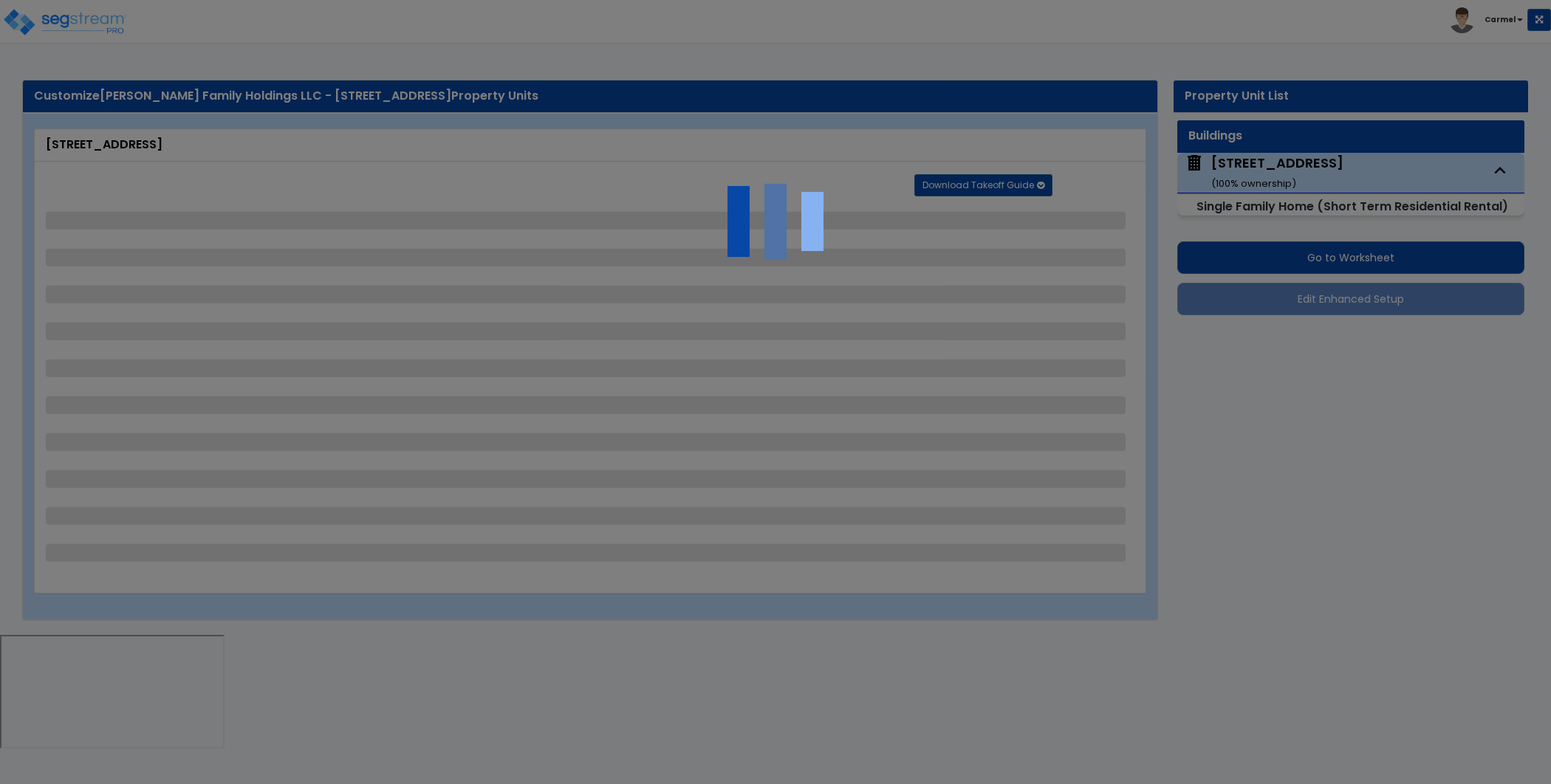
select select "7"
select select "2"
select select "1"
select select "5"
select select "1"
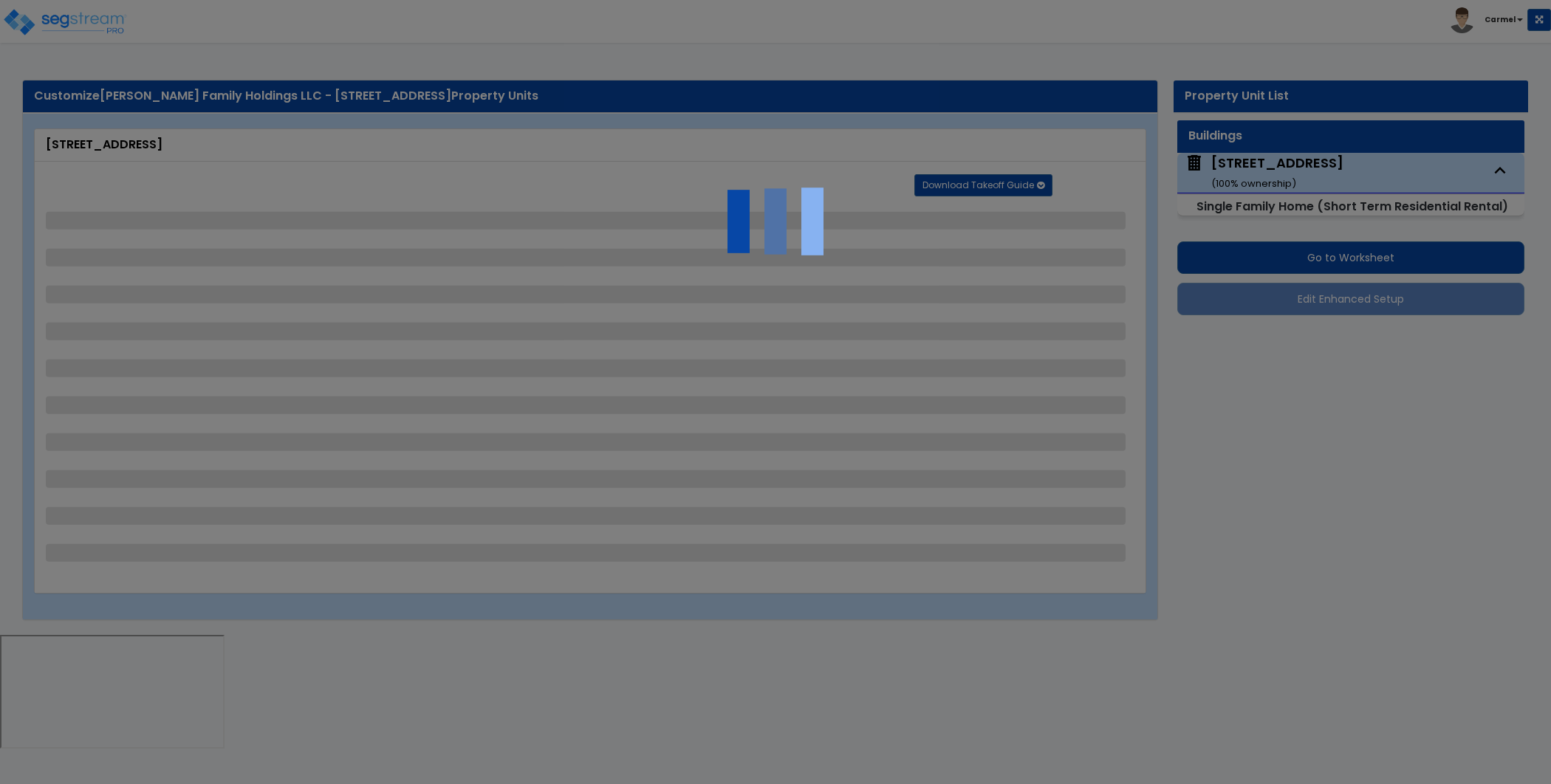
select select "1"
select select "7"
select select "1"
select select "2"
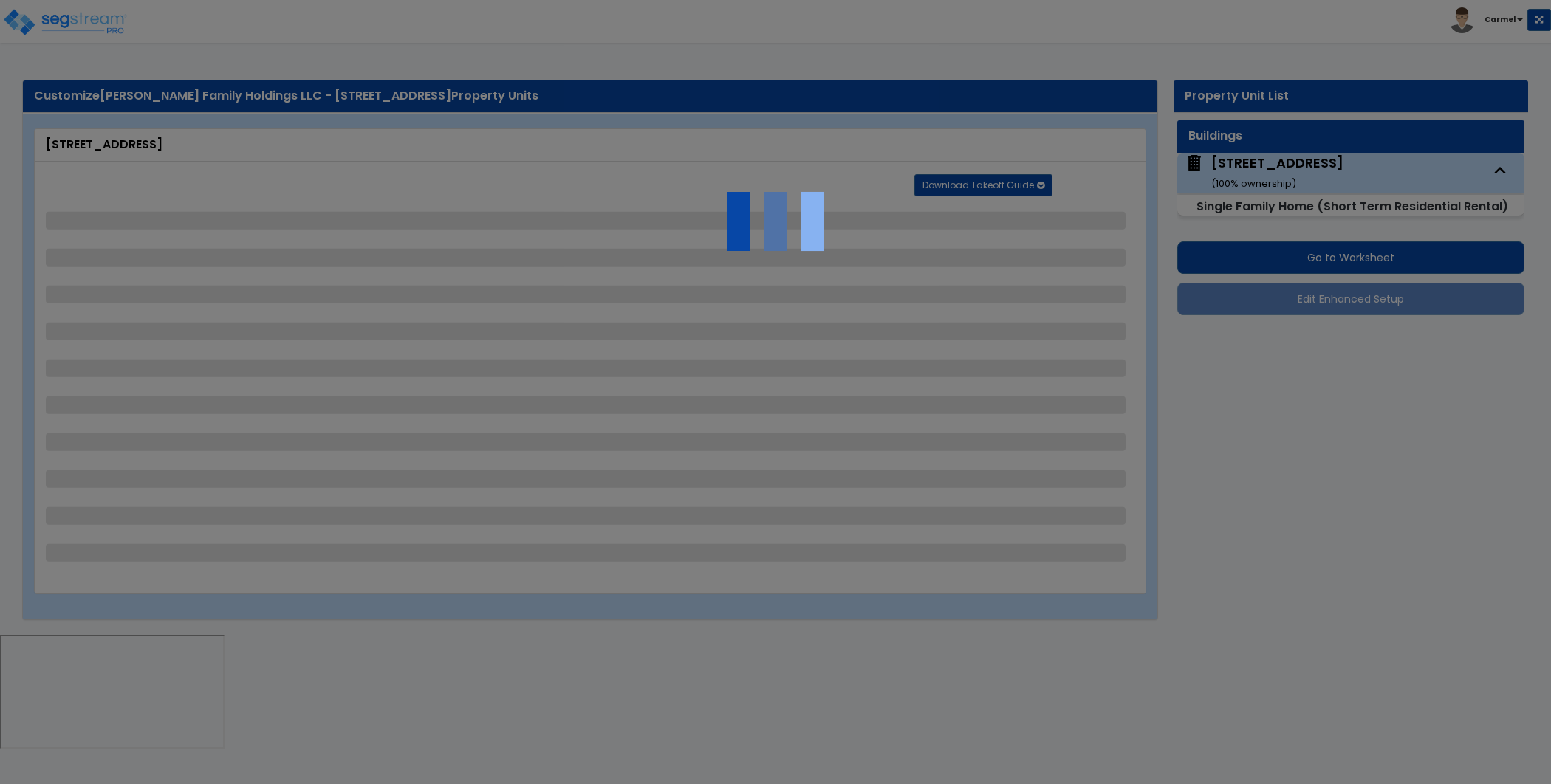
select select "1"
select select "2"
select select "1"
select select "3"
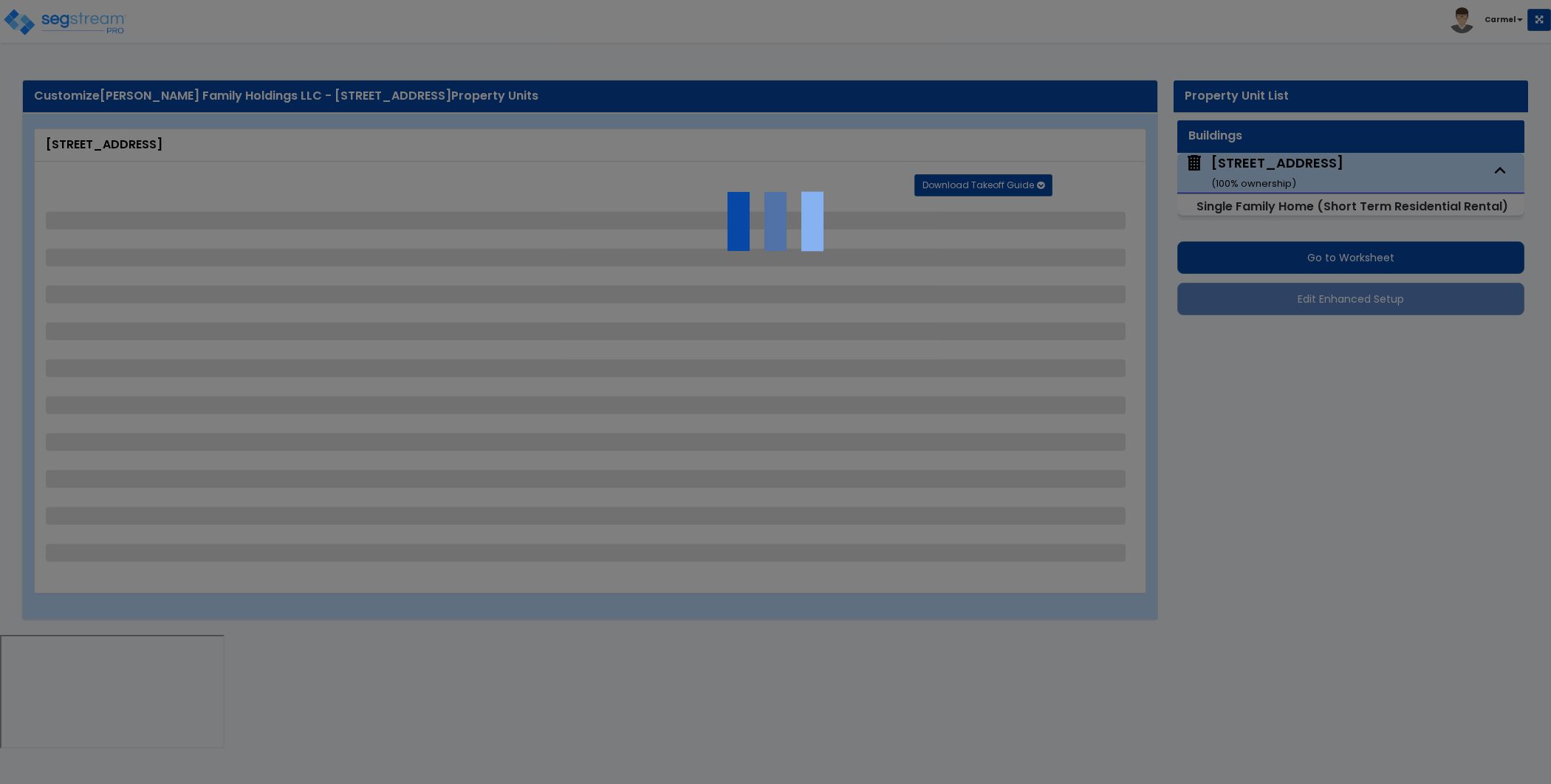
select select "1"
select select "2"
select select "4"
select select "2"
select select "3"
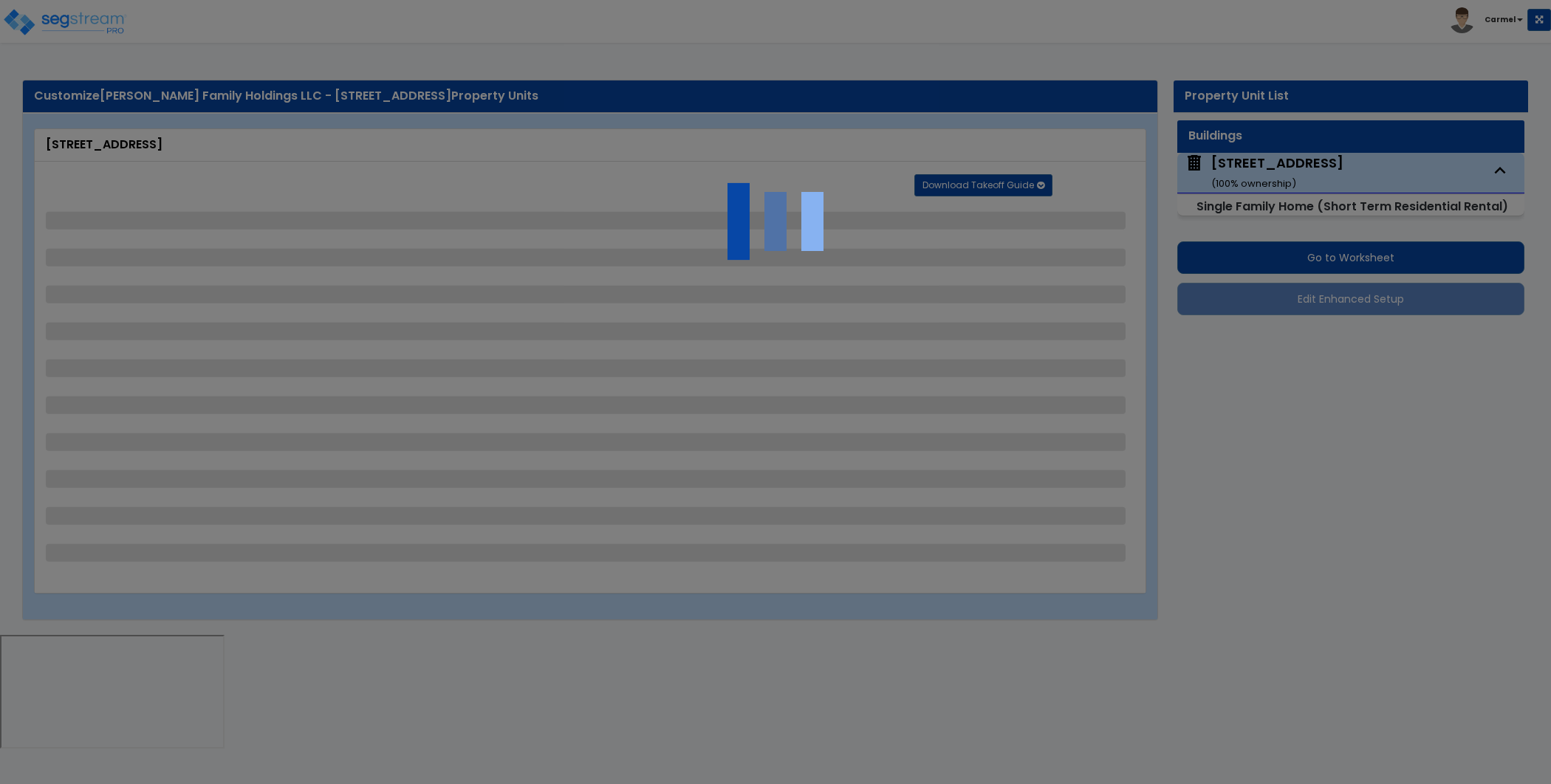
select select "2"
select select "1"
select select "2"
select select "1"
select select "2"
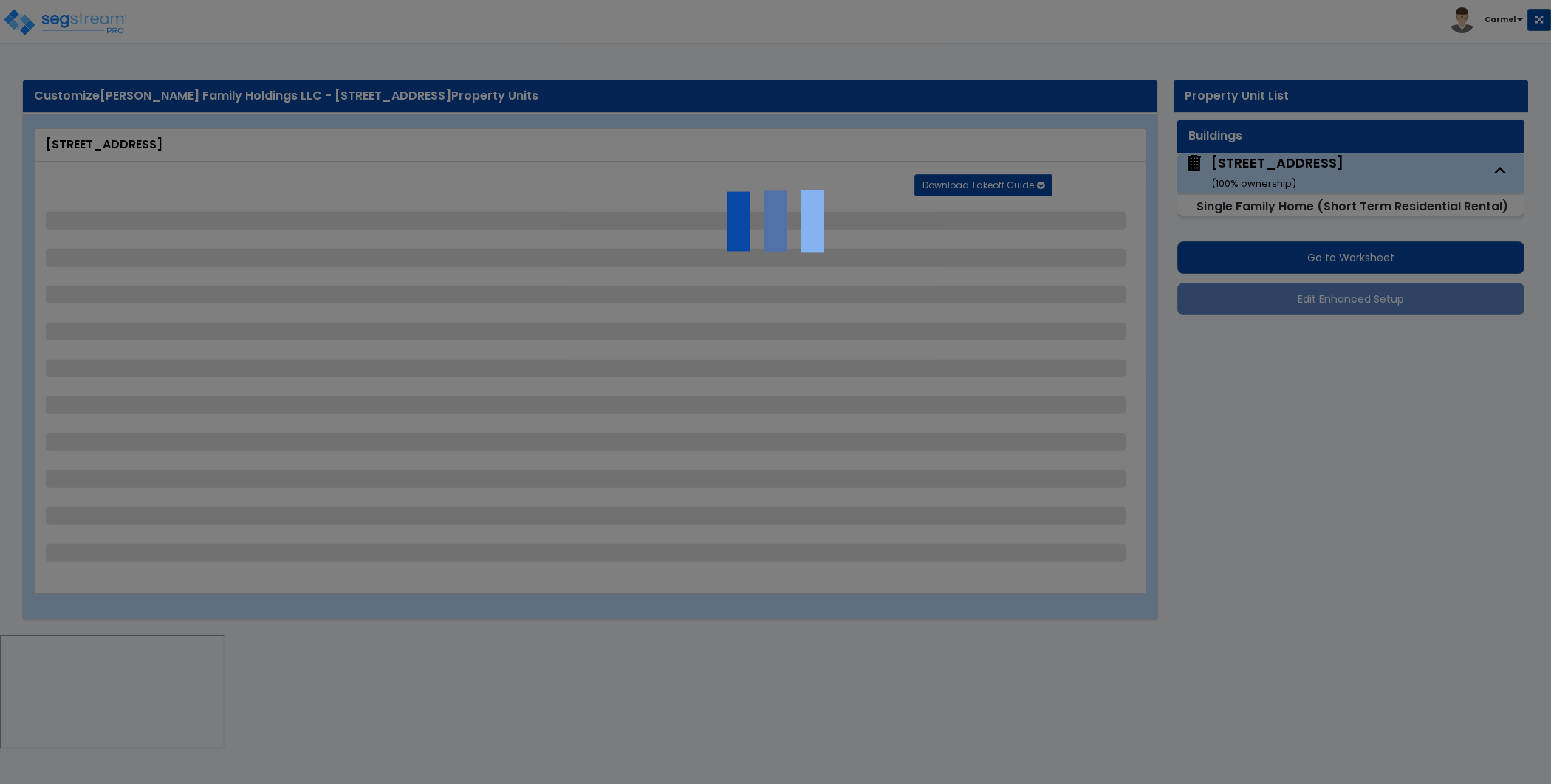
select select "1"
select select "2"
select select "6"
select select "1"
select select "2"
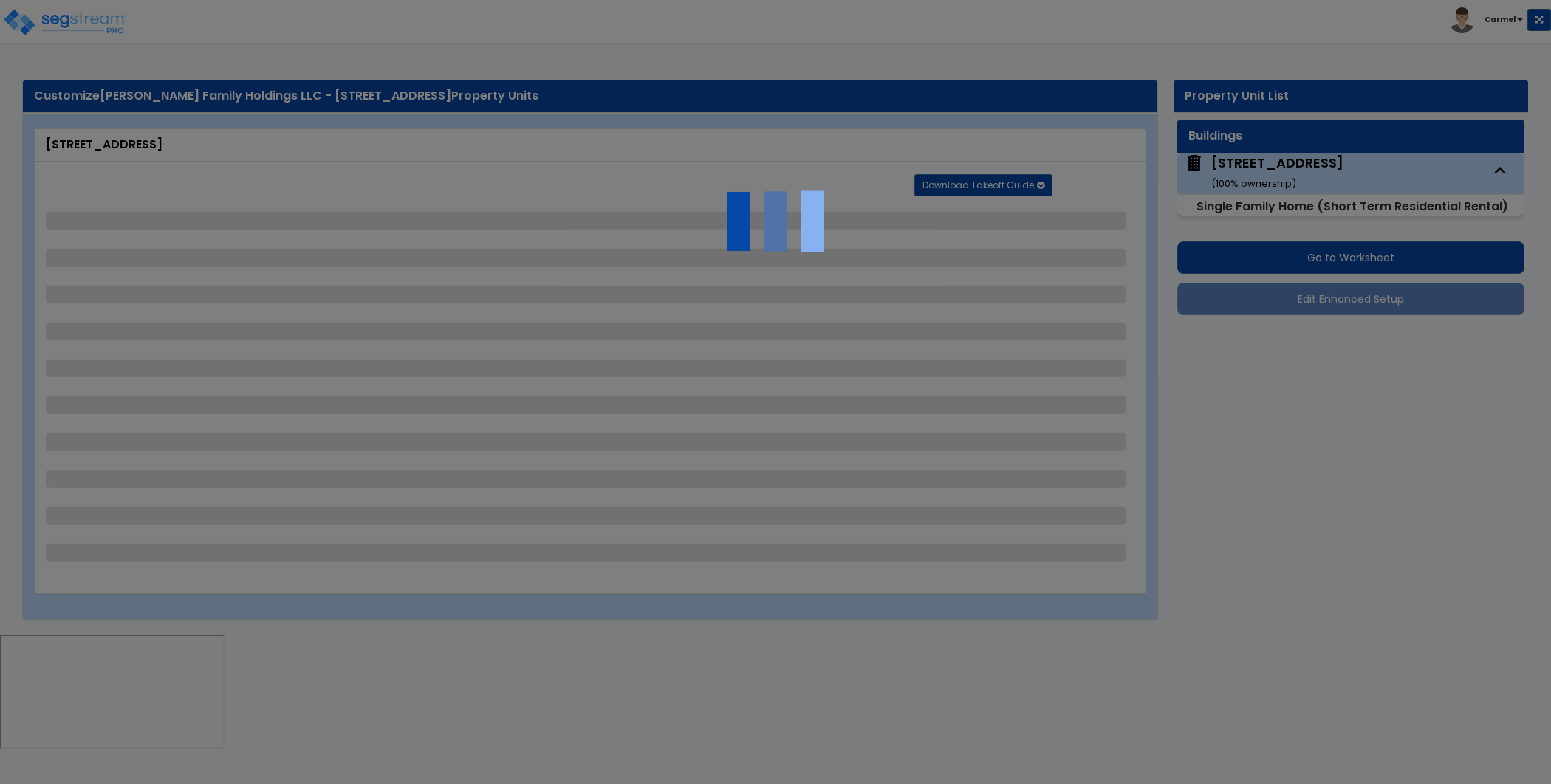
select select "1"
select select "2"
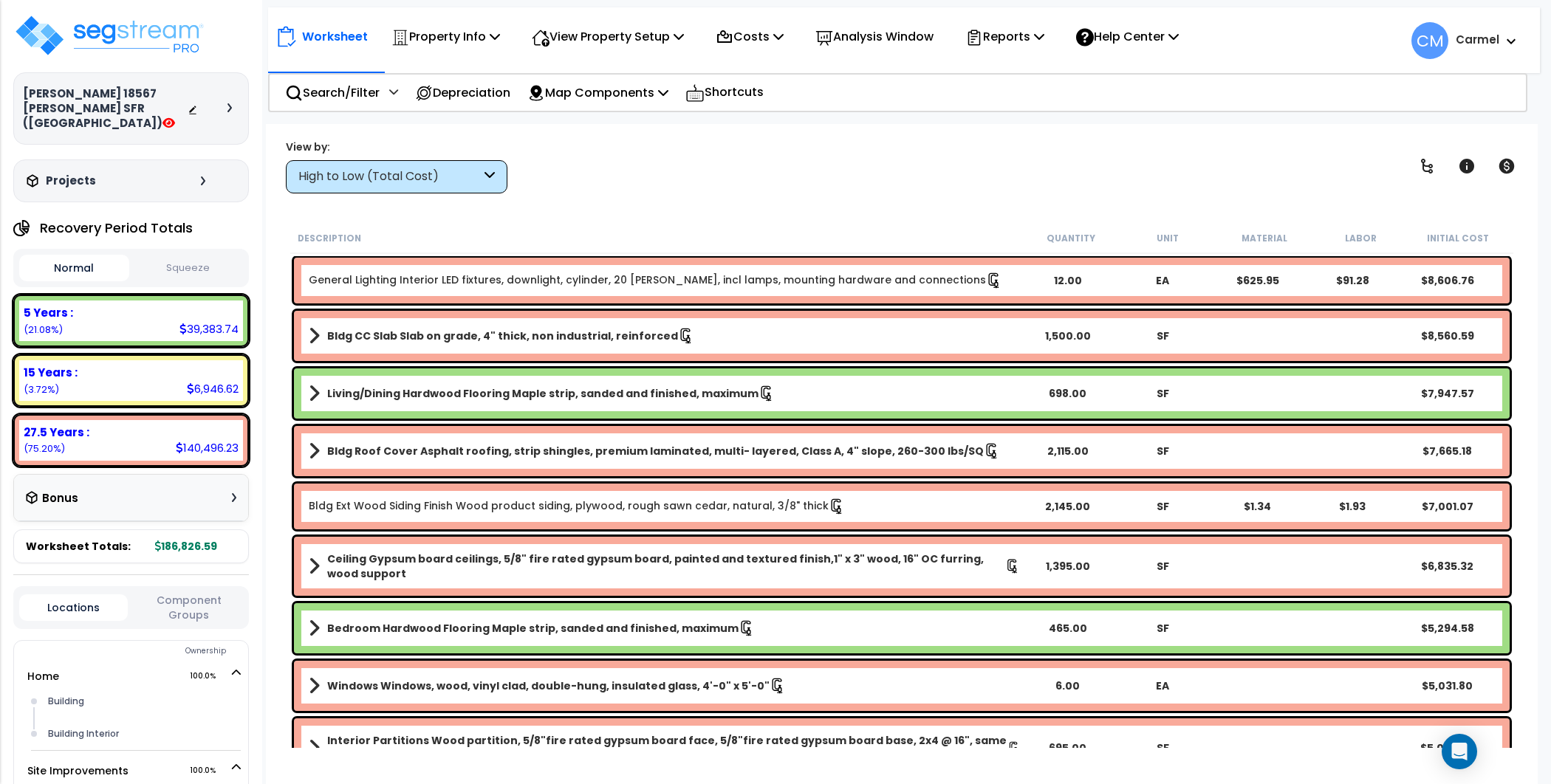
click at [235, 101] on div at bounding box center [212, 108] width 51 height 15
click at [226, 104] on div at bounding box center [212, 108] width 51 height 15
click at [226, 103] on div at bounding box center [212, 108] width 51 height 15
click at [234, 103] on div at bounding box center [233, 107] width 12 height 9
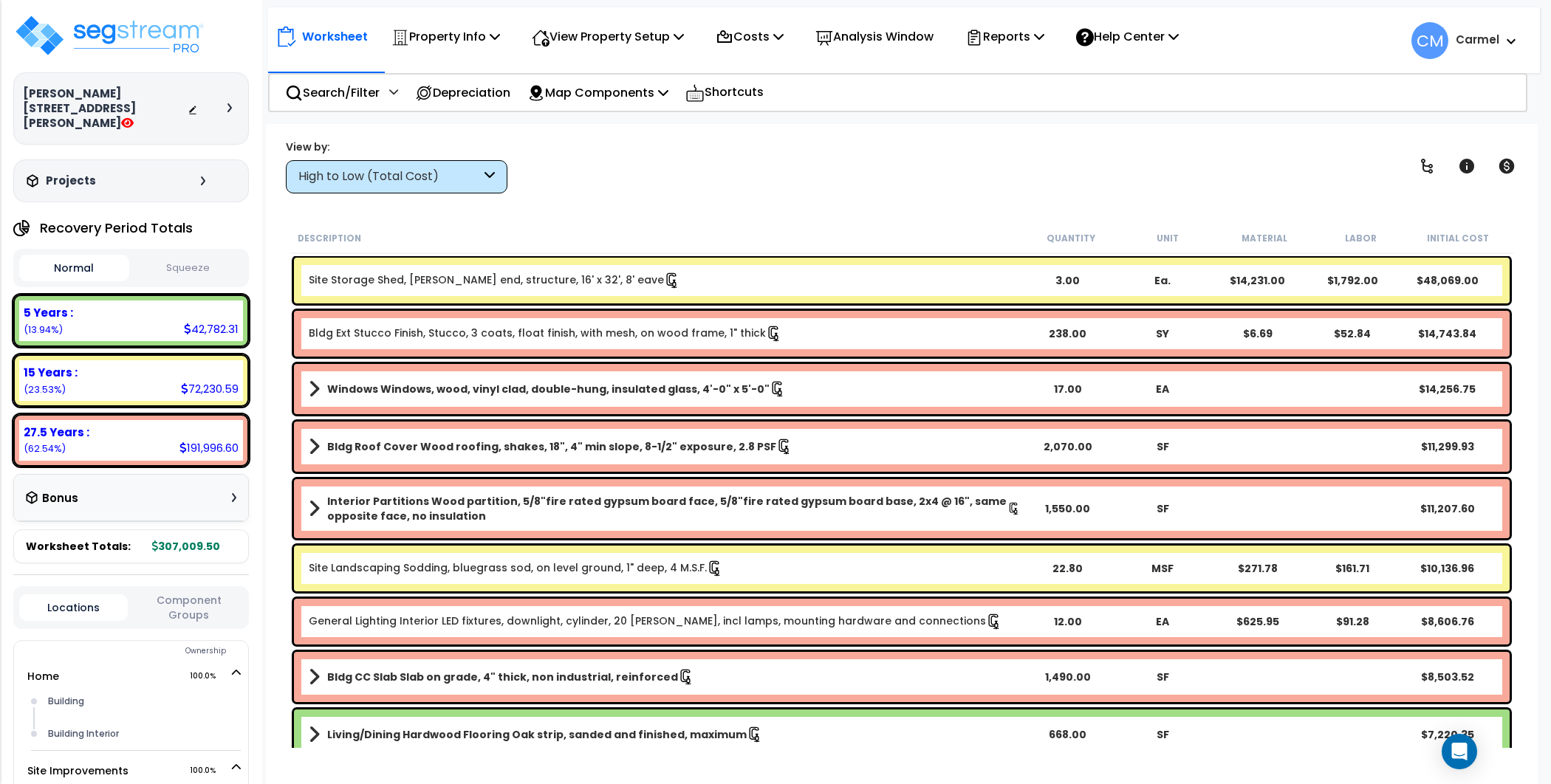
click at [225, 101] on div at bounding box center [212, 108] width 51 height 15
click at [229, 103] on icon at bounding box center [229, 107] width 4 height 9
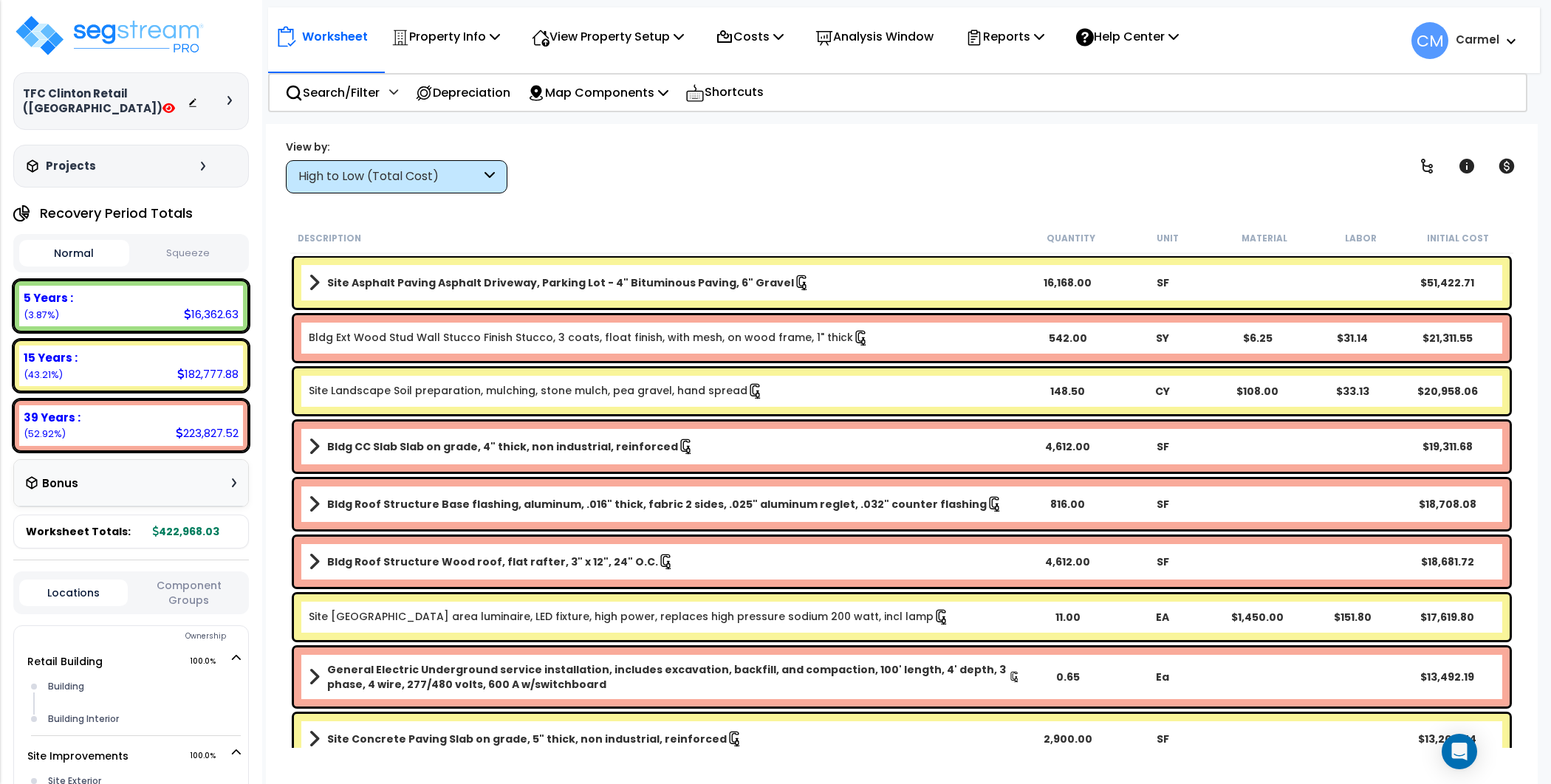
click at [235, 96] on div at bounding box center [233, 100] width 12 height 9
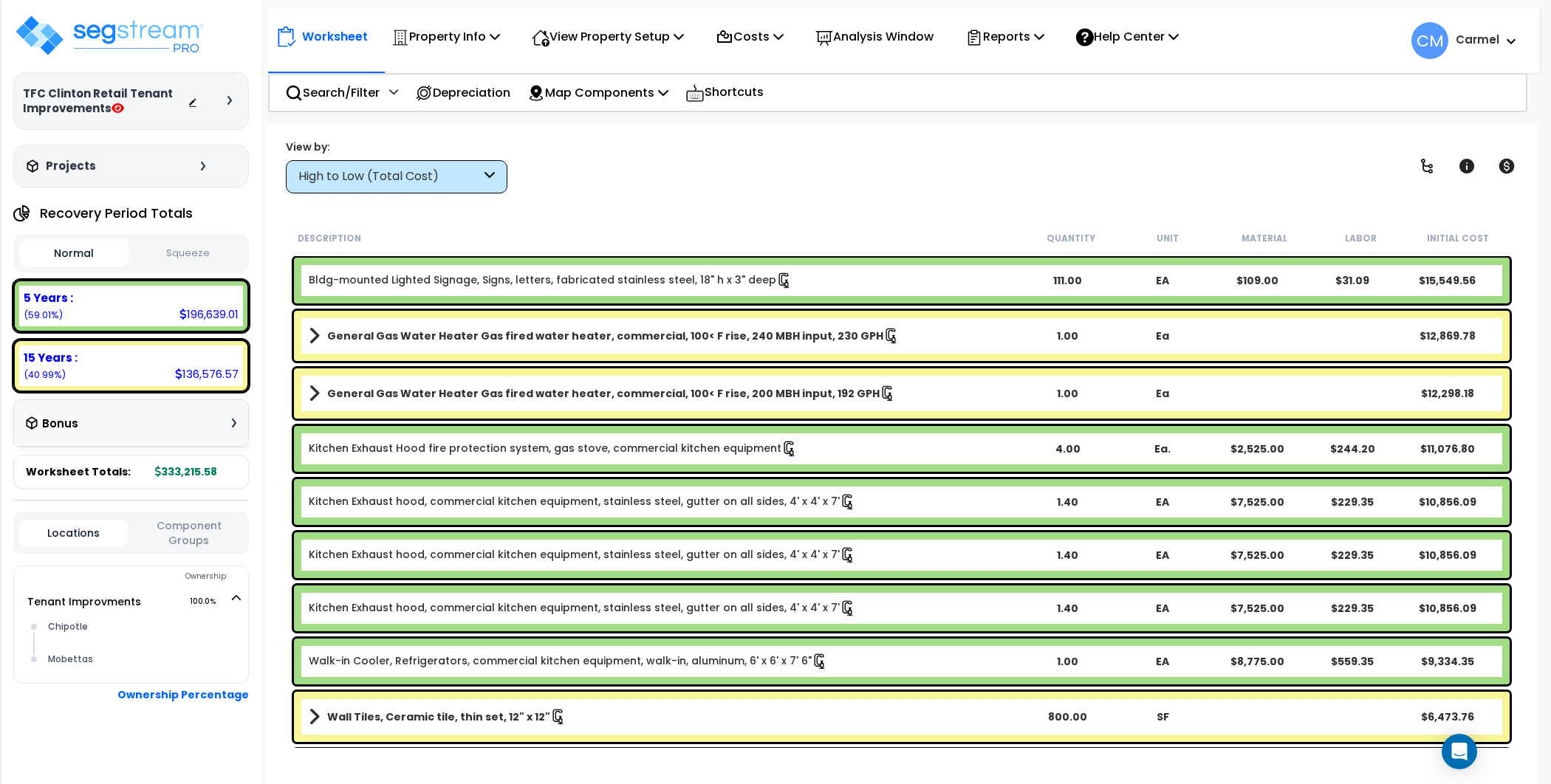
click at [222, 101] on div at bounding box center [212, 101] width 51 height 15
click at [227, 102] on icon at bounding box center [229, 100] width 4 height 9
